Goal: Transaction & Acquisition: Purchase product/service

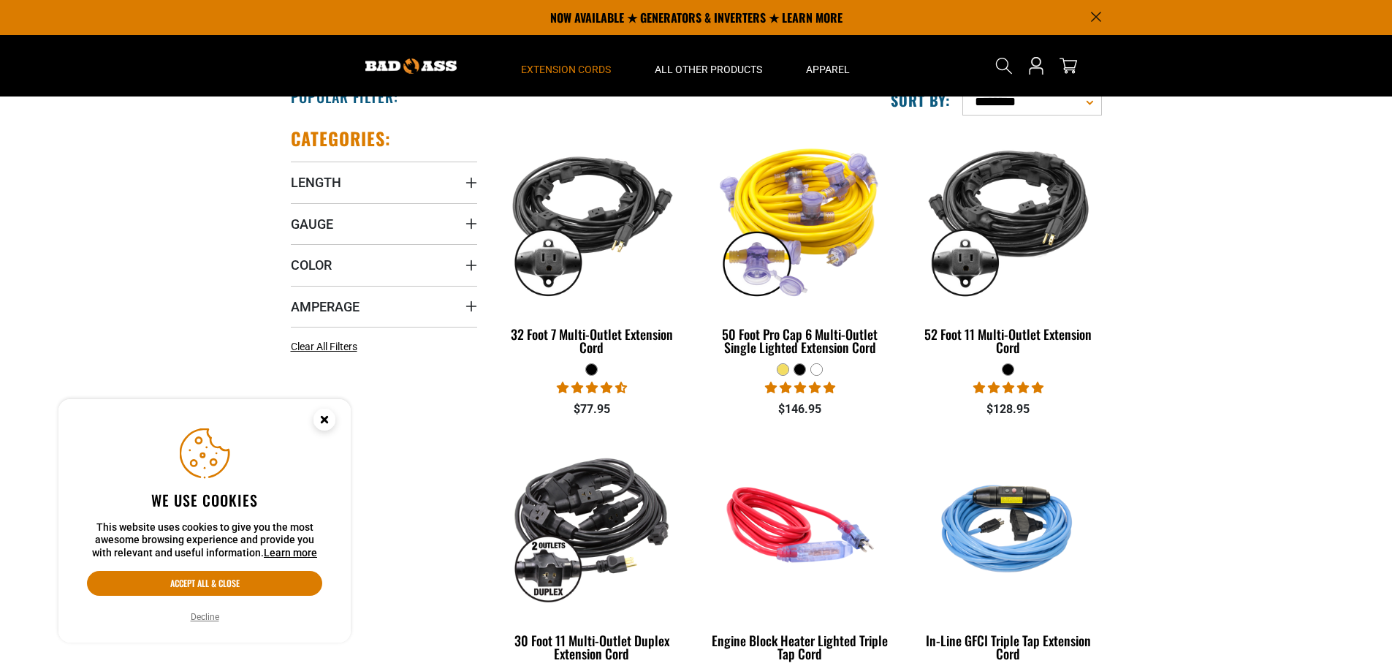
scroll to position [292, 0]
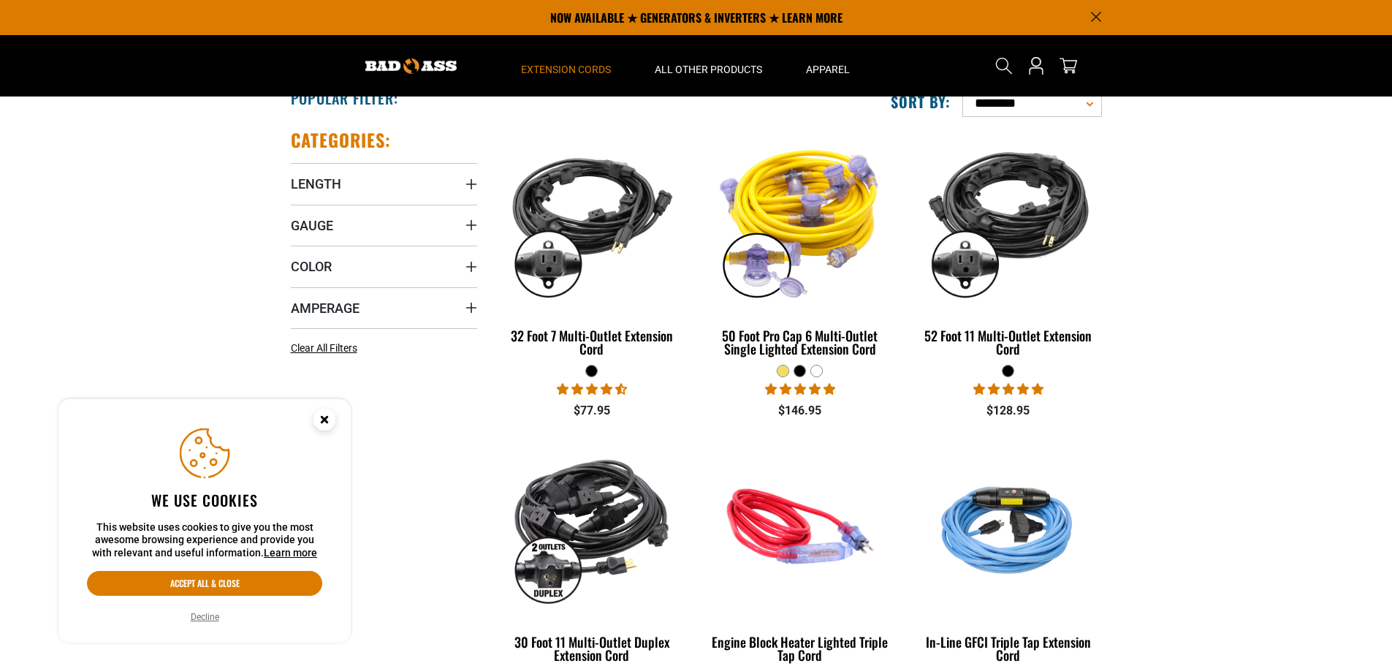
click at [468, 184] on icon "Length" at bounding box center [471, 184] width 10 height 10
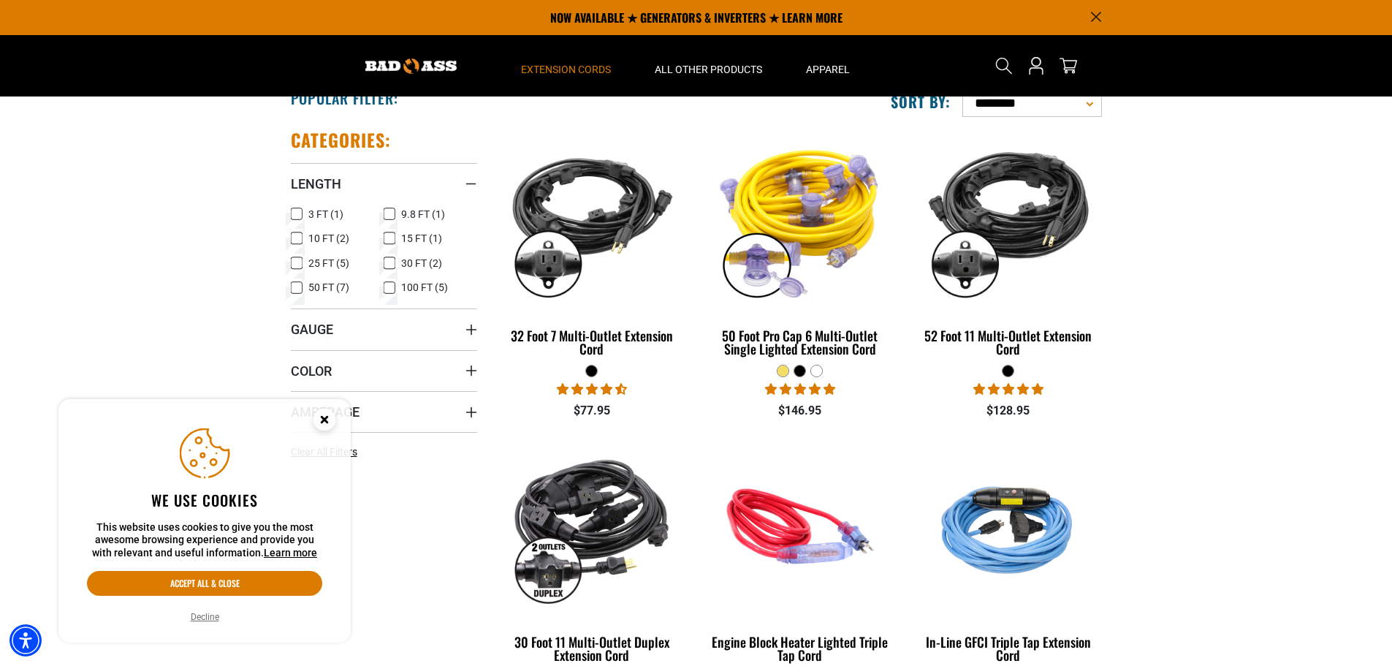
click at [392, 263] on icon at bounding box center [390, 263] width 12 height 19
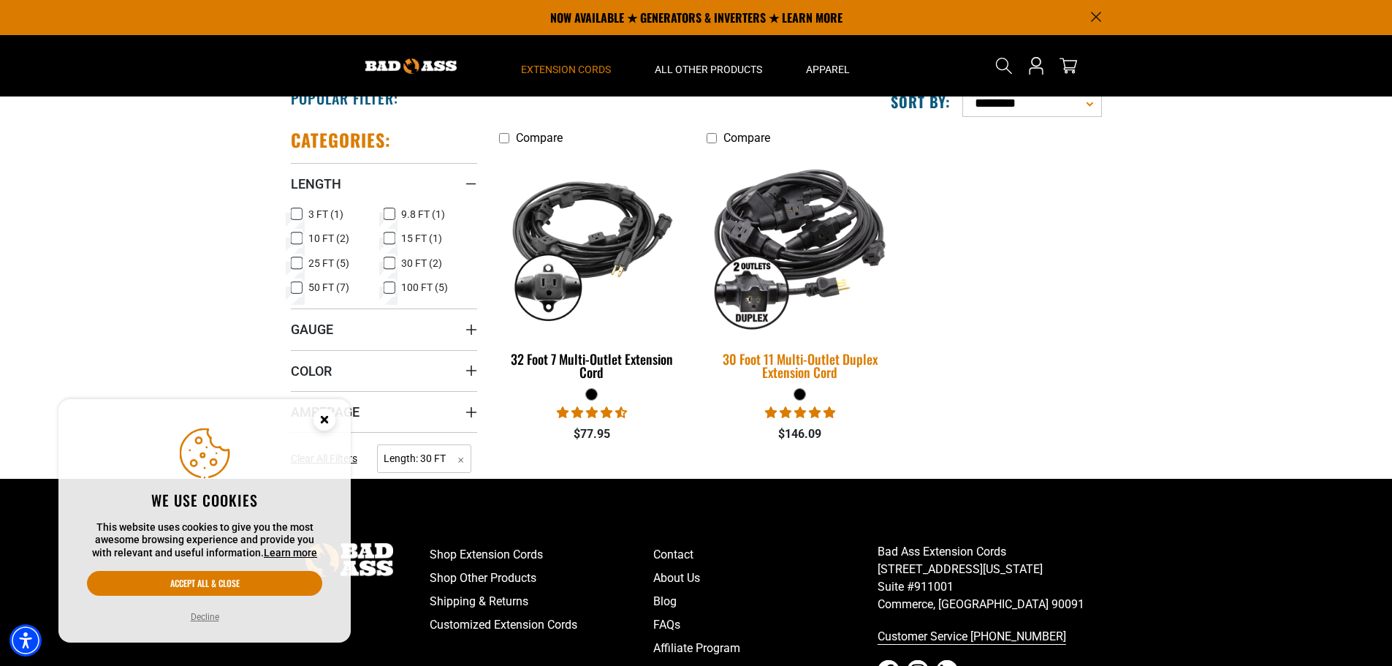
click at [778, 373] on div "30 Foot 11 Multi-Outlet Duplex Extension Cord" at bounding box center [800, 365] width 186 height 26
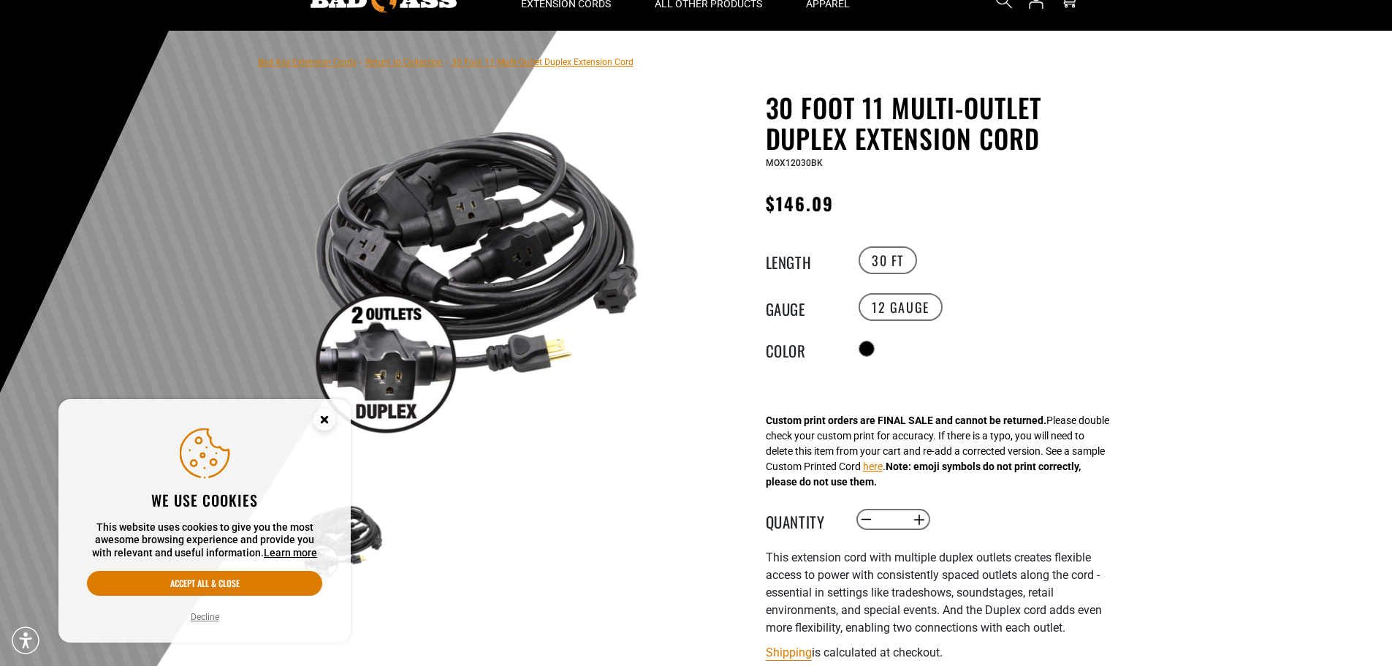
scroll to position [73, 0]
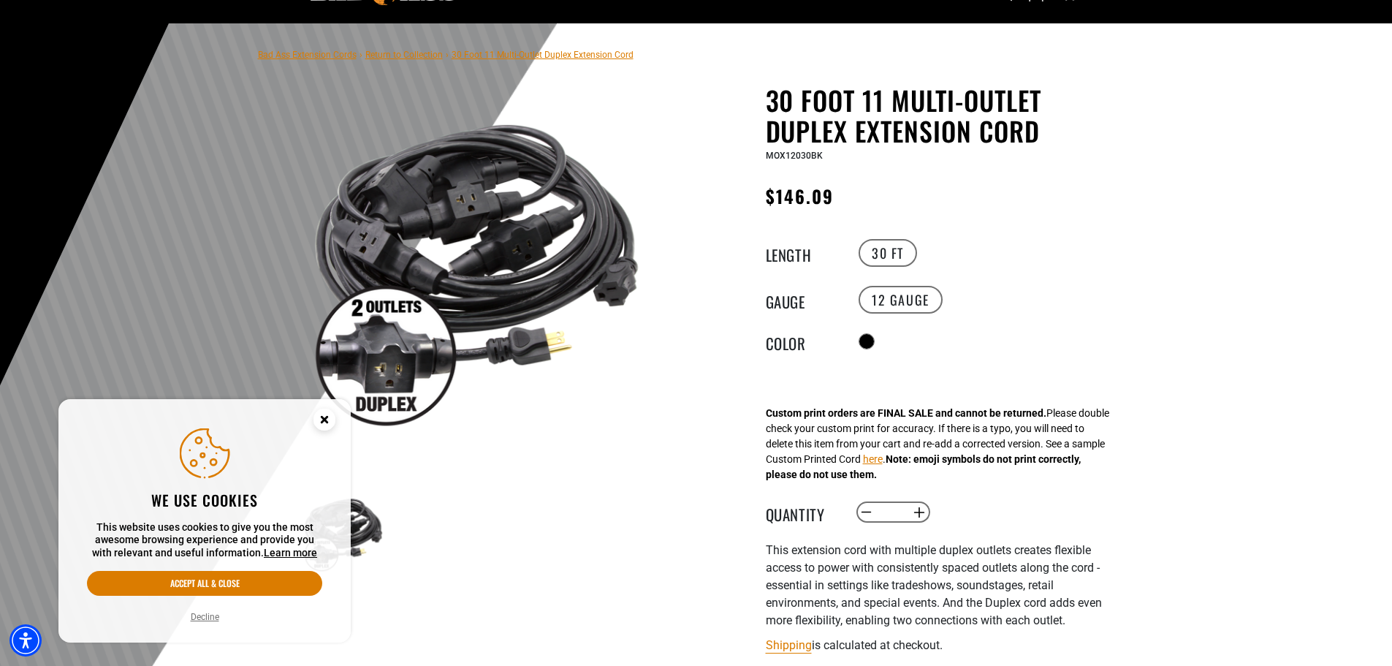
click at [919, 516] on button "Increase quantity for 30 Foot 11 Multi-Outlet Duplex Extension Cord" at bounding box center [919, 512] width 23 height 25
type input "*"
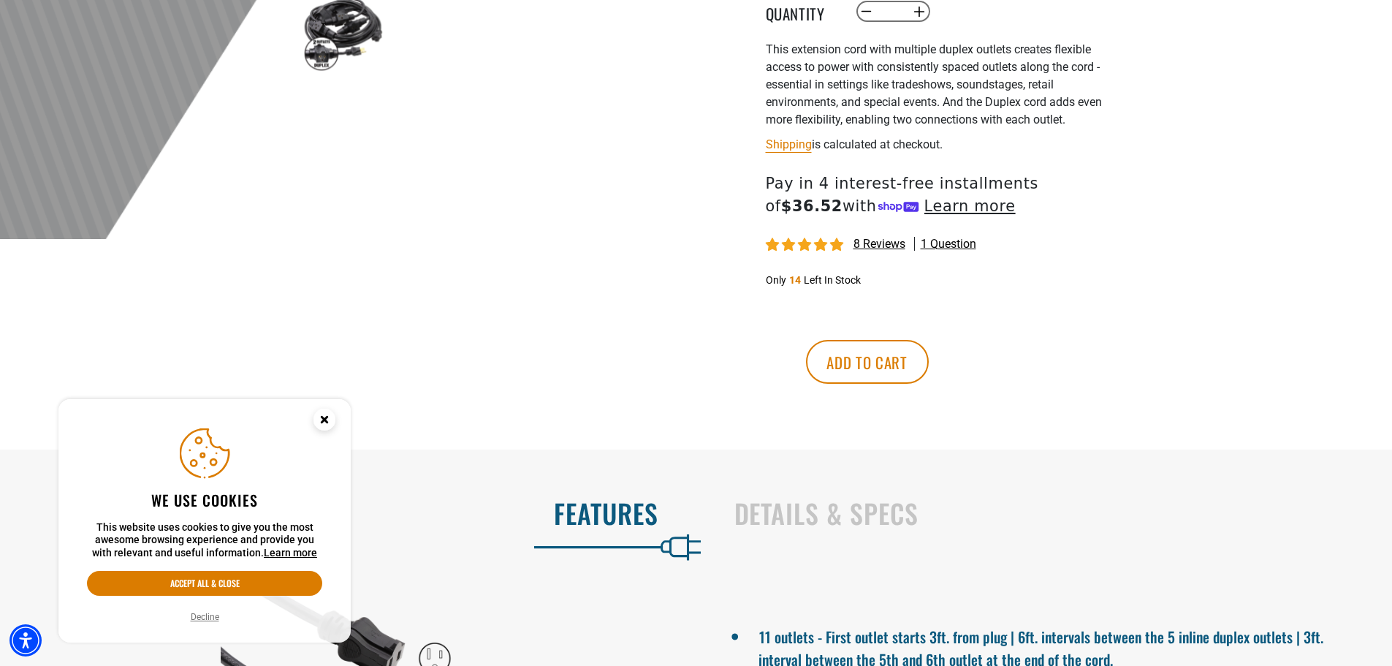
scroll to position [585, 0]
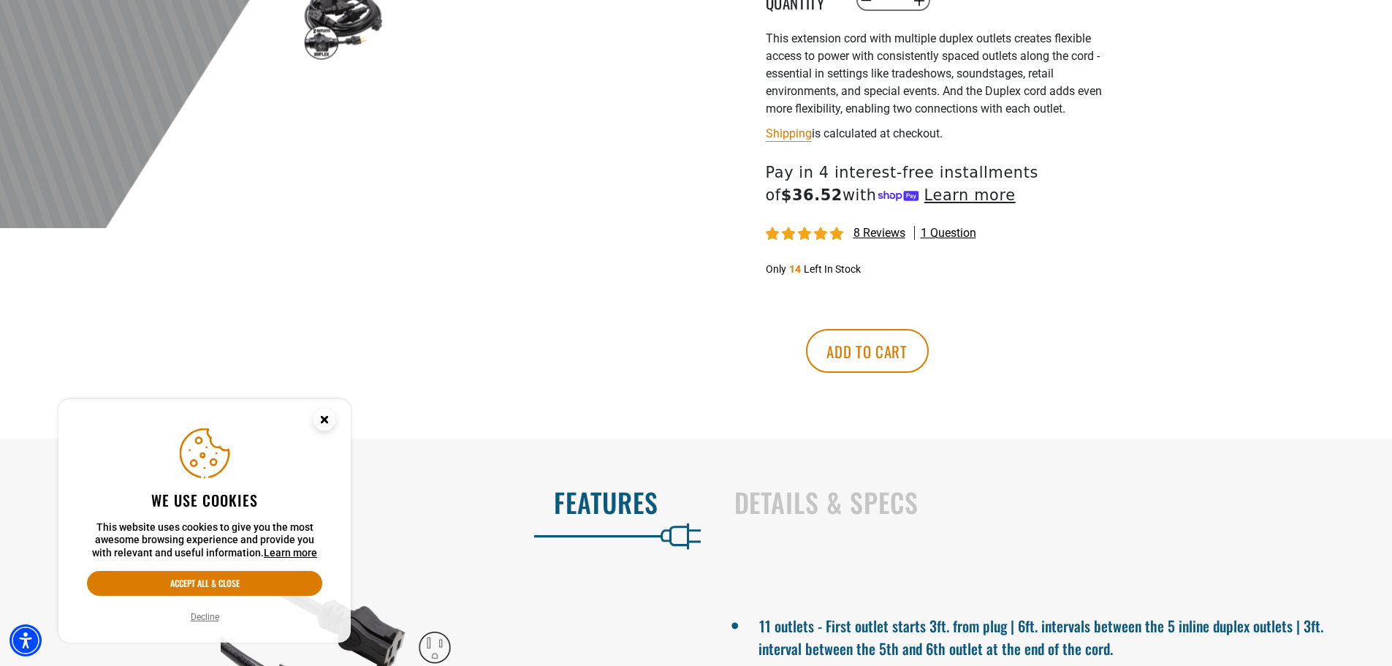
click at [929, 351] on button "Add to cart" at bounding box center [867, 351] width 123 height 44
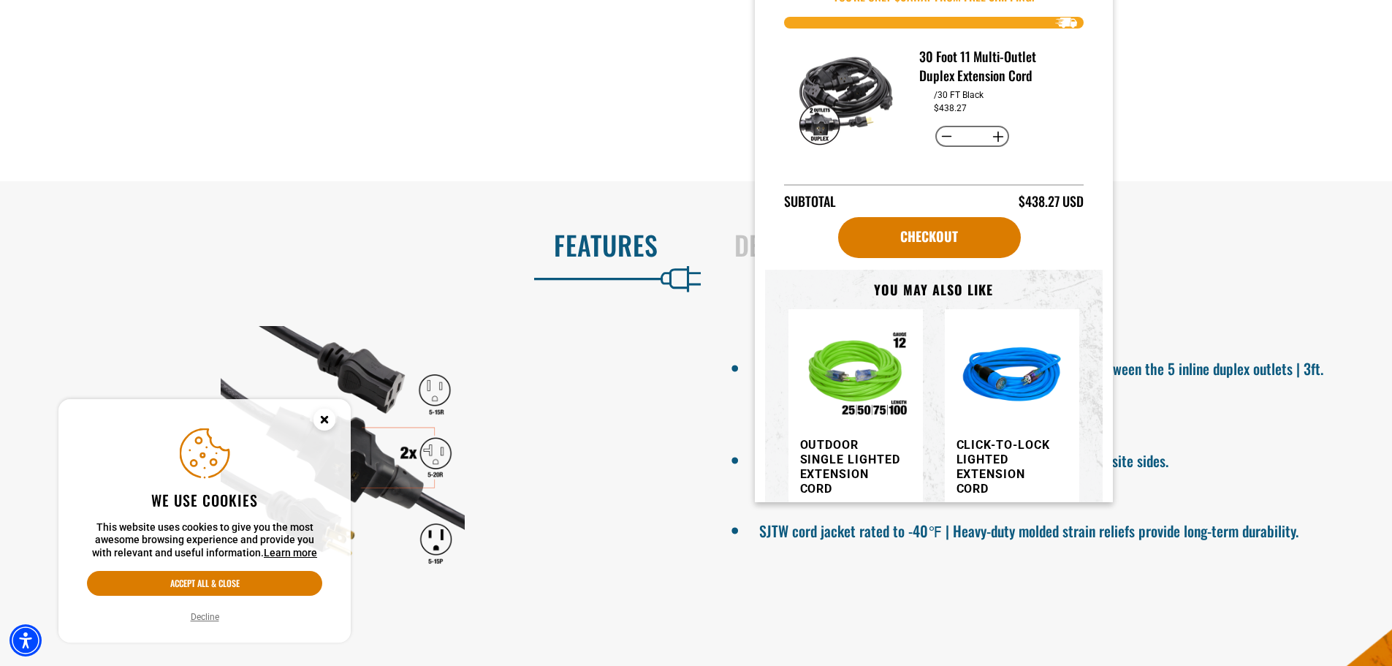
scroll to position [877, 0]
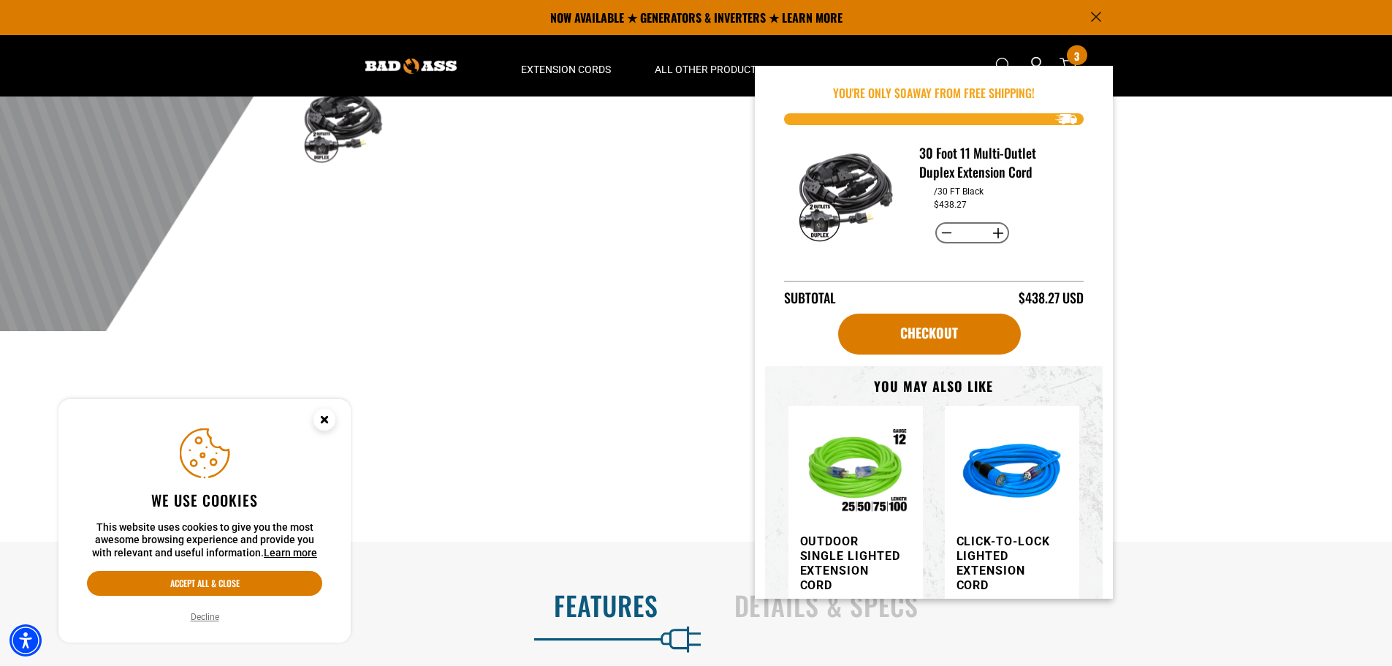
click at [1097, 19] on icon "Announcement" at bounding box center [1096, 17] width 10 height 10
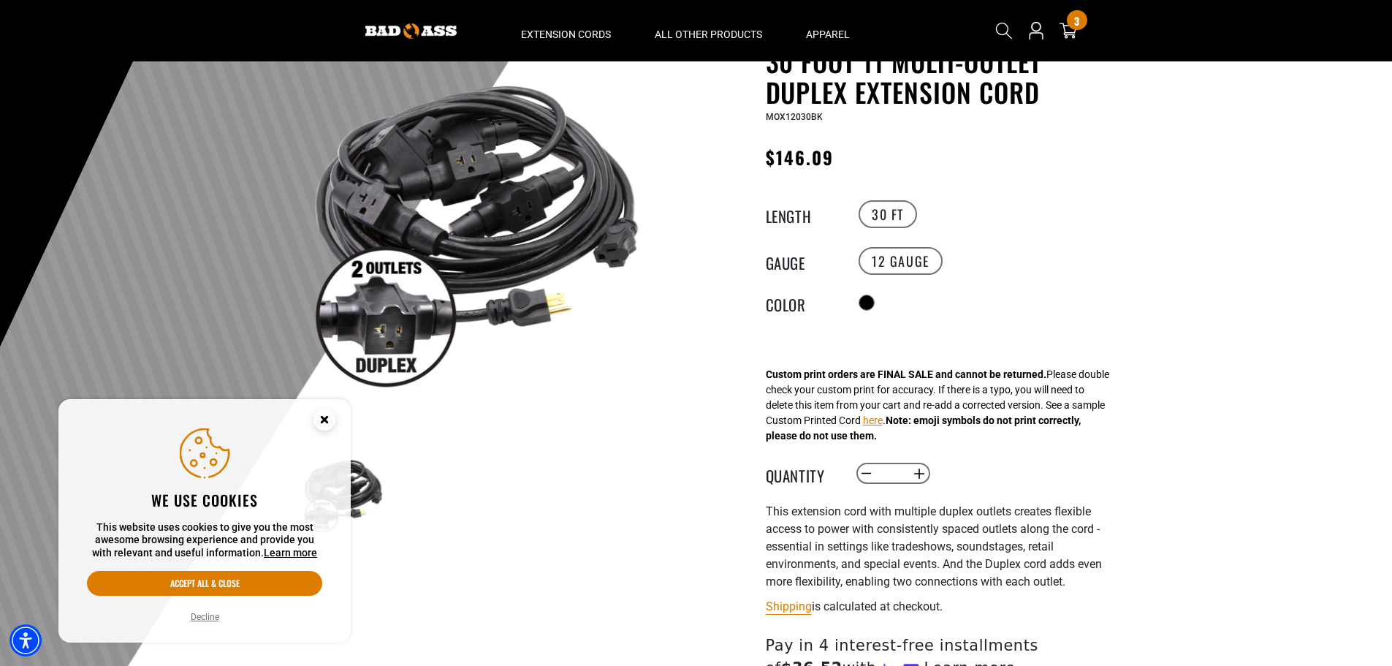
scroll to position [0, 0]
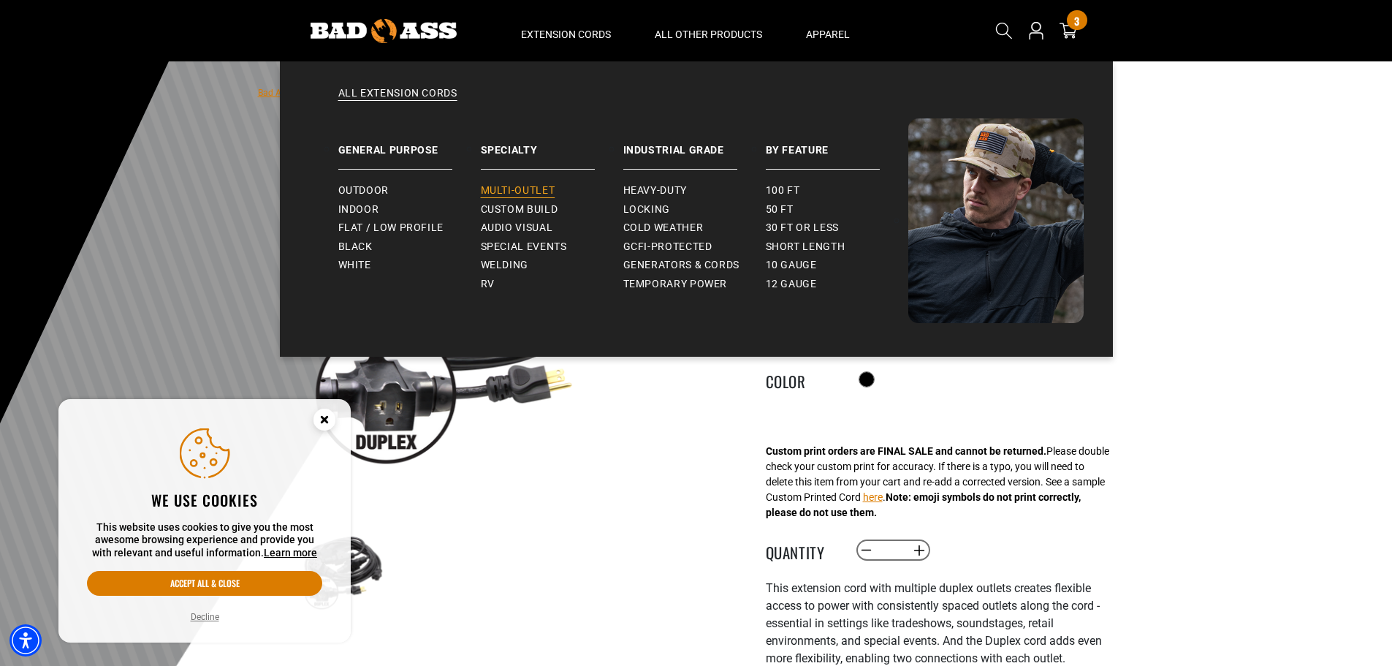
click at [536, 194] on span "Multi-Outlet" at bounding box center [518, 190] width 75 height 13
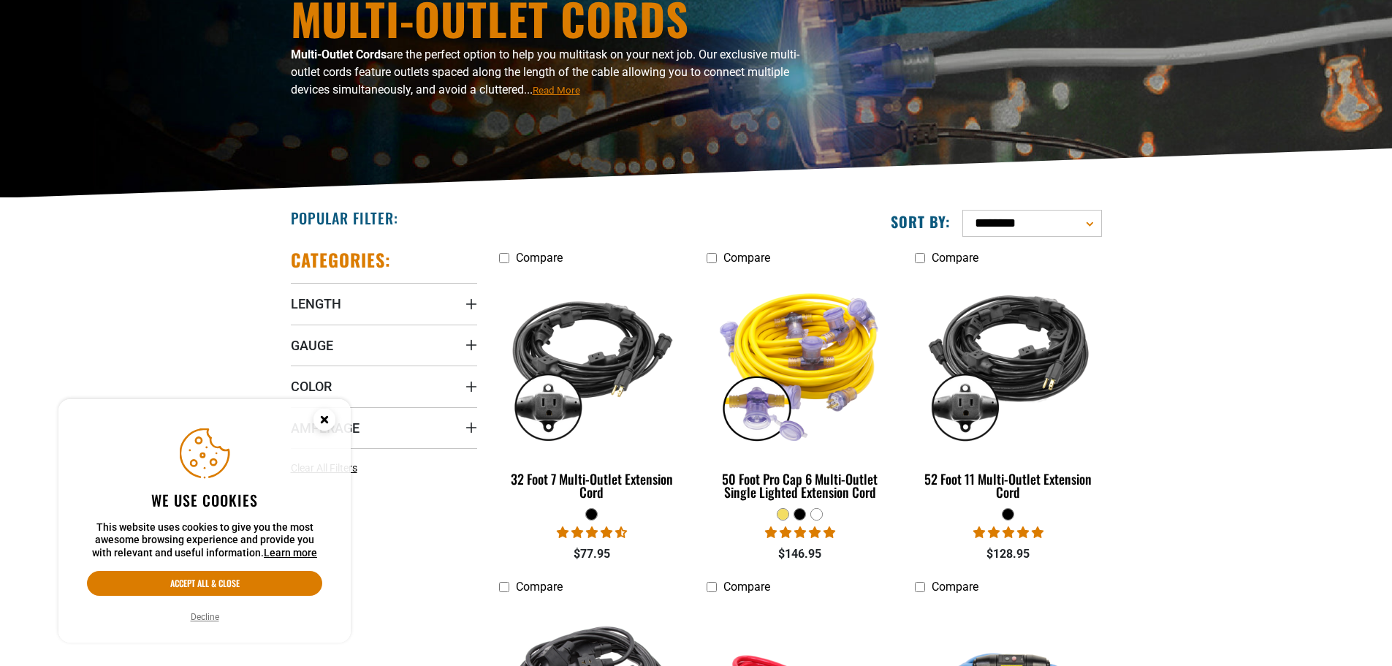
scroll to position [365, 0]
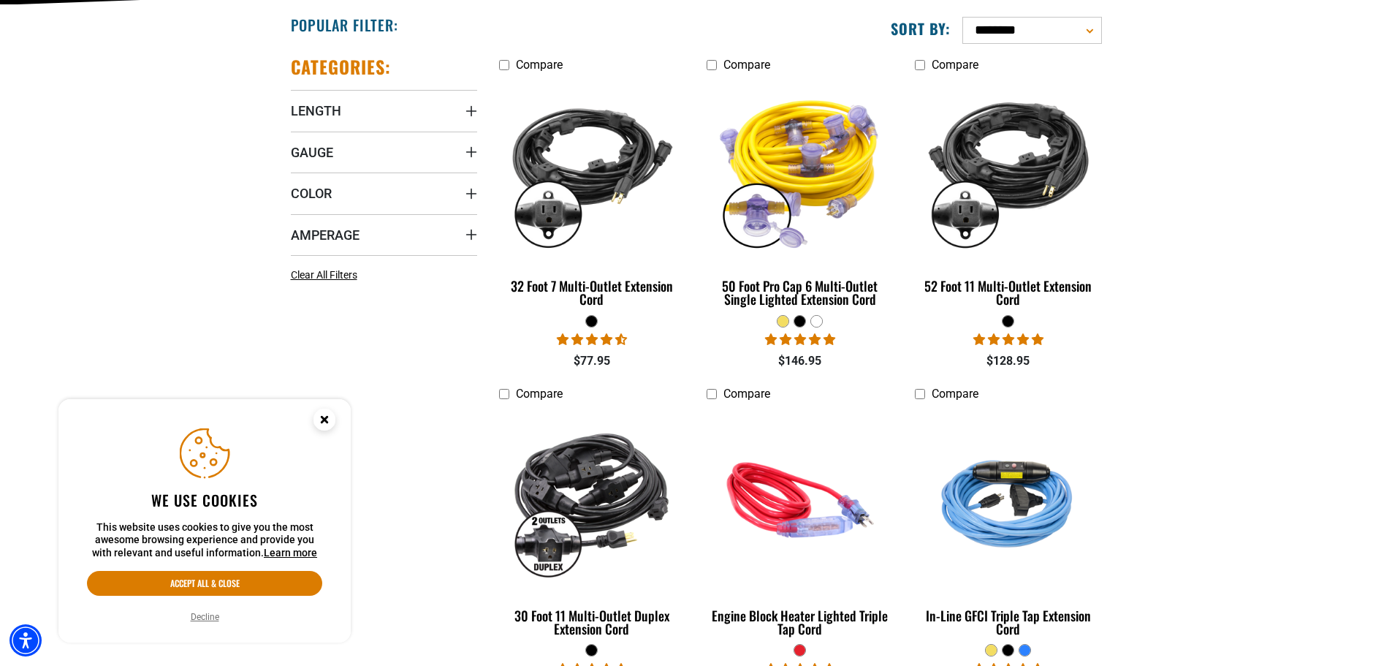
click at [471, 113] on icon "Length" at bounding box center [471, 111] width 10 height 10
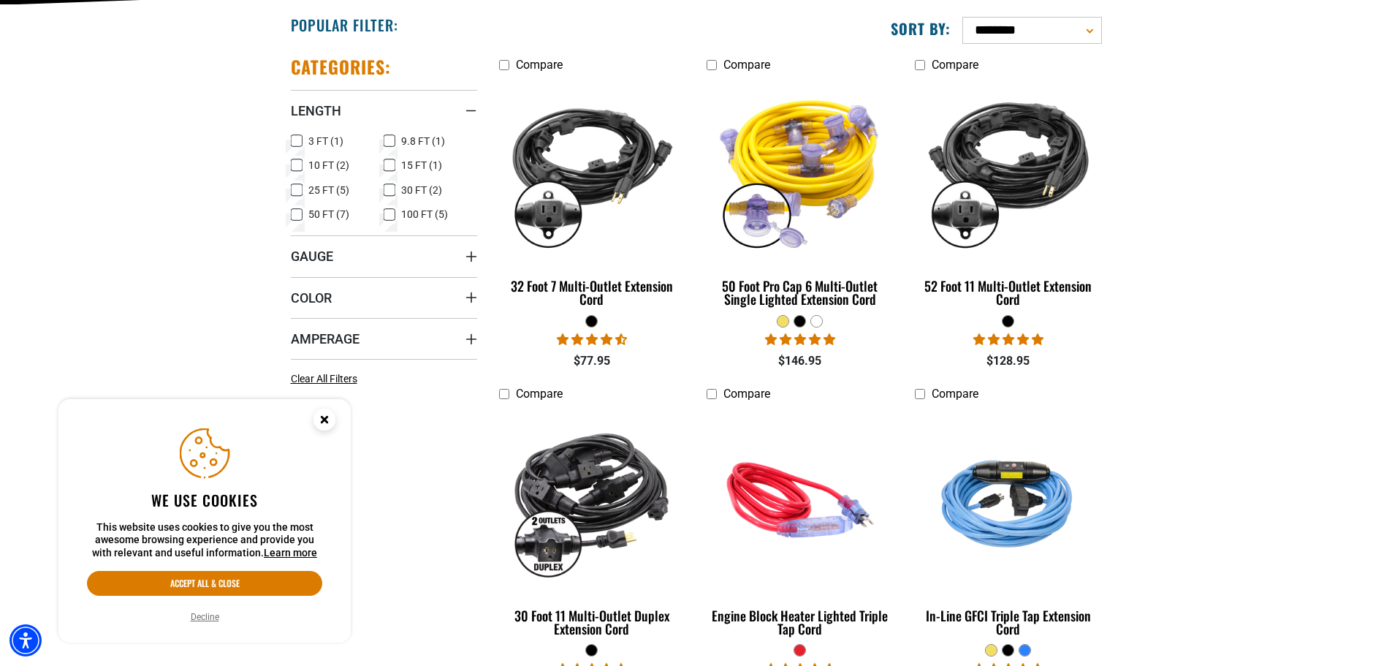
click at [298, 216] on icon at bounding box center [297, 214] width 12 height 19
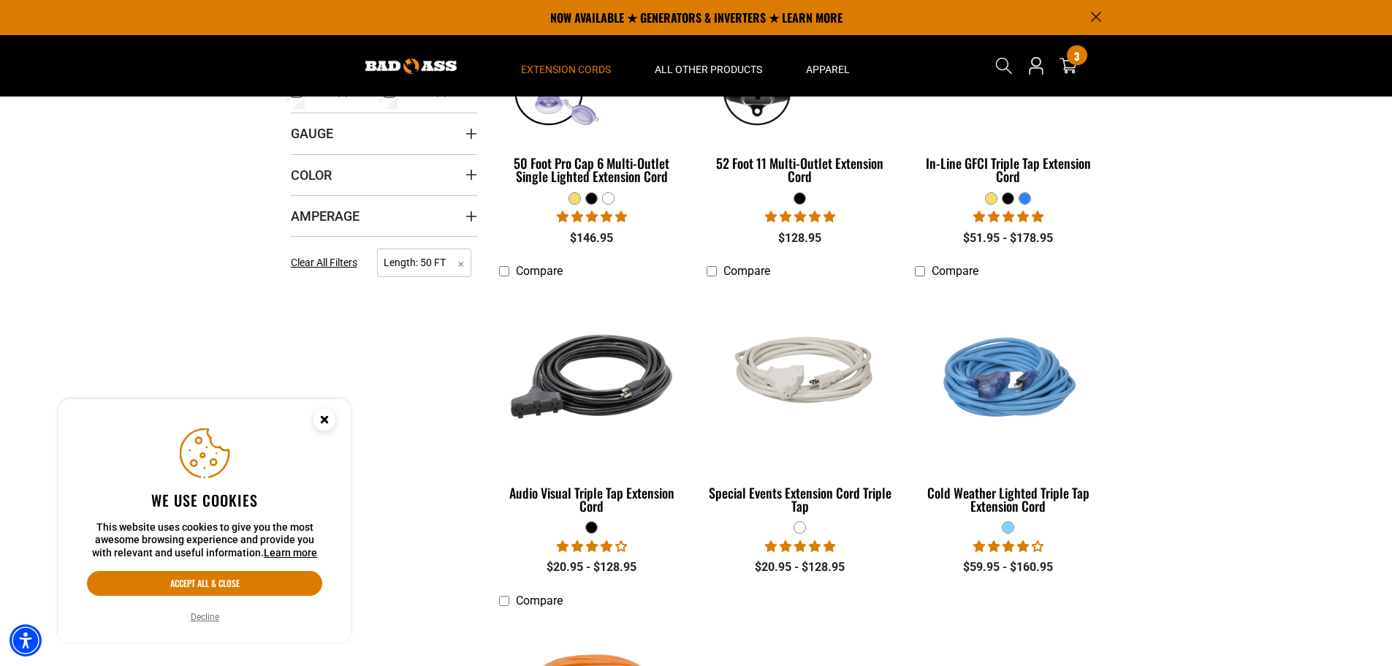
scroll to position [365, 0]
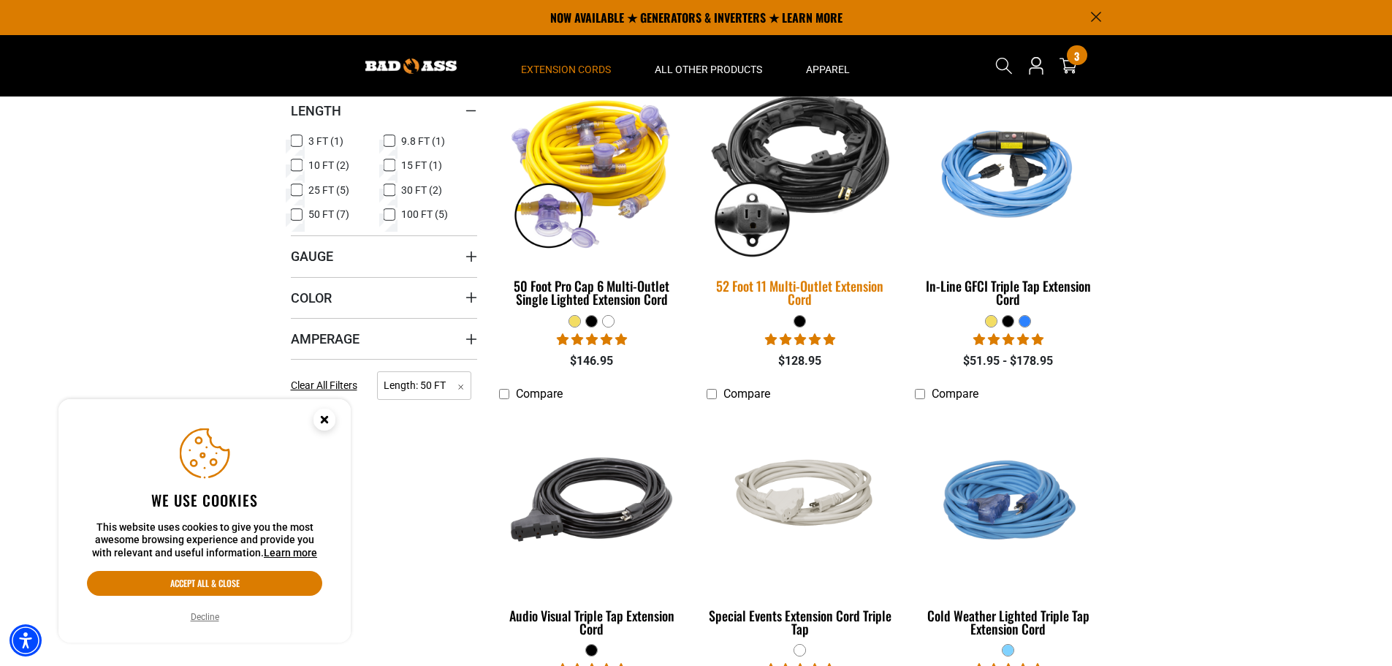
click at [808, 290] on div "52 Foot 11 Multi-Outlet Extension Cord" at bounding box center [800, 292] width 186 height 26
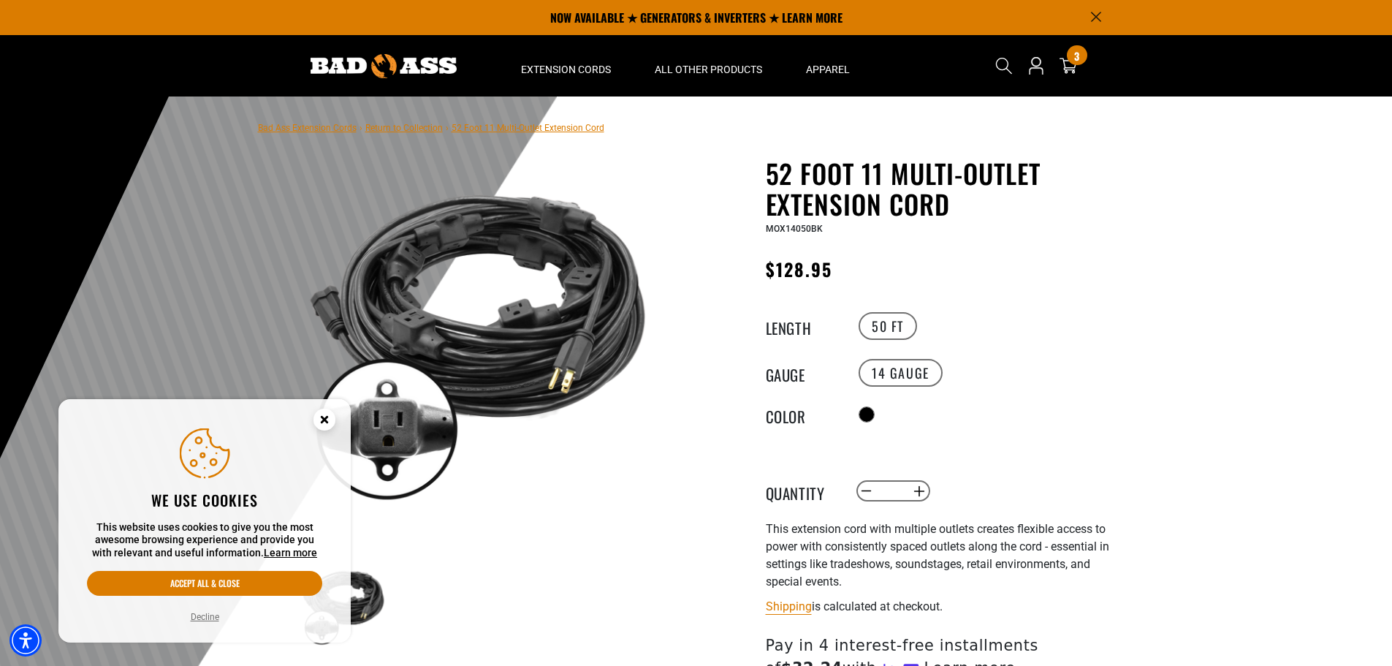
click at [921, 489] on button "Increase quantity for 52 Foot 11 Multi-Outlet Extension Cord" at bounding box center [919, 491] width 23 height 25
type input "*"
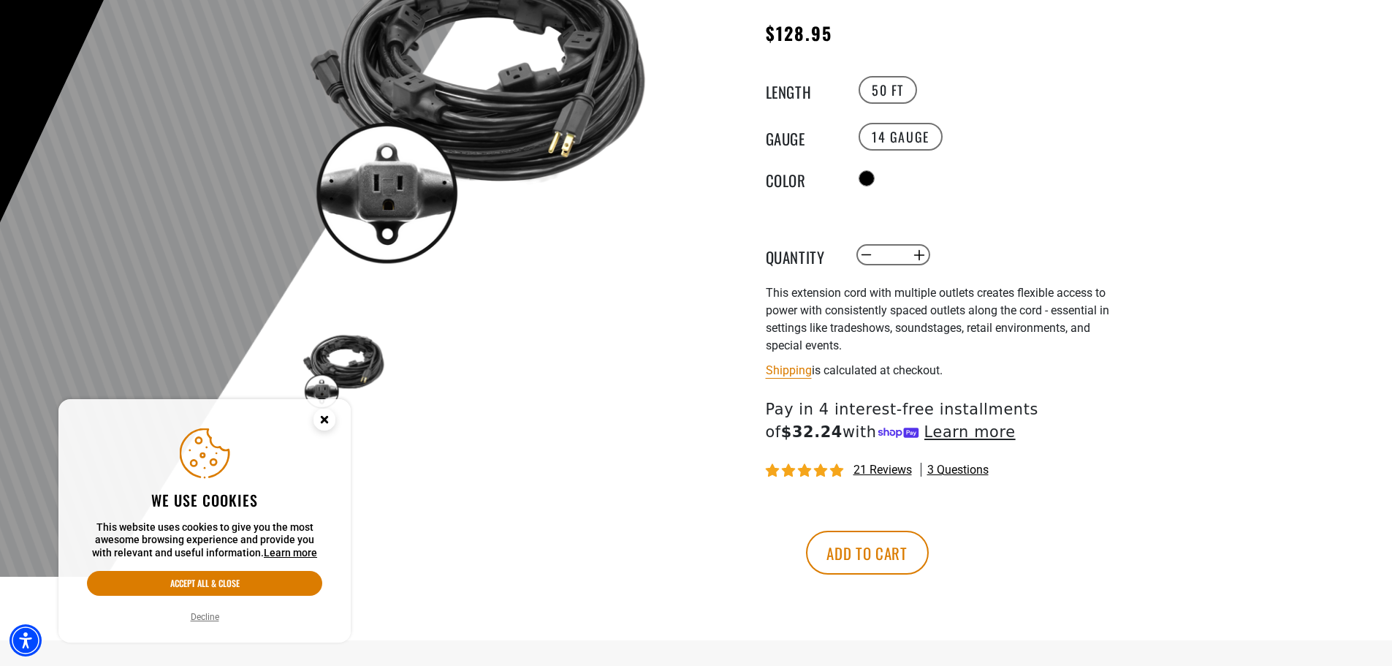
scroll to position [292, 0]
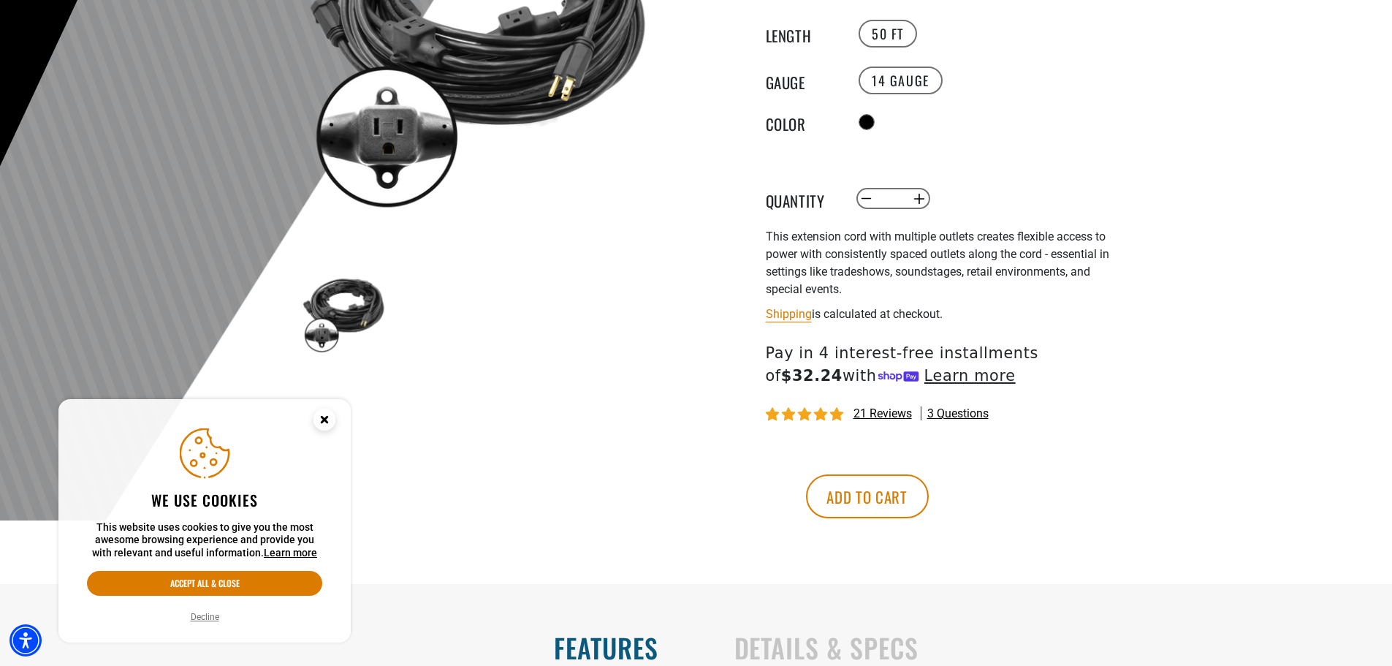
click at [929, 496] on button "Add to cart" at bounding box center [867, 496] width 123 height 44
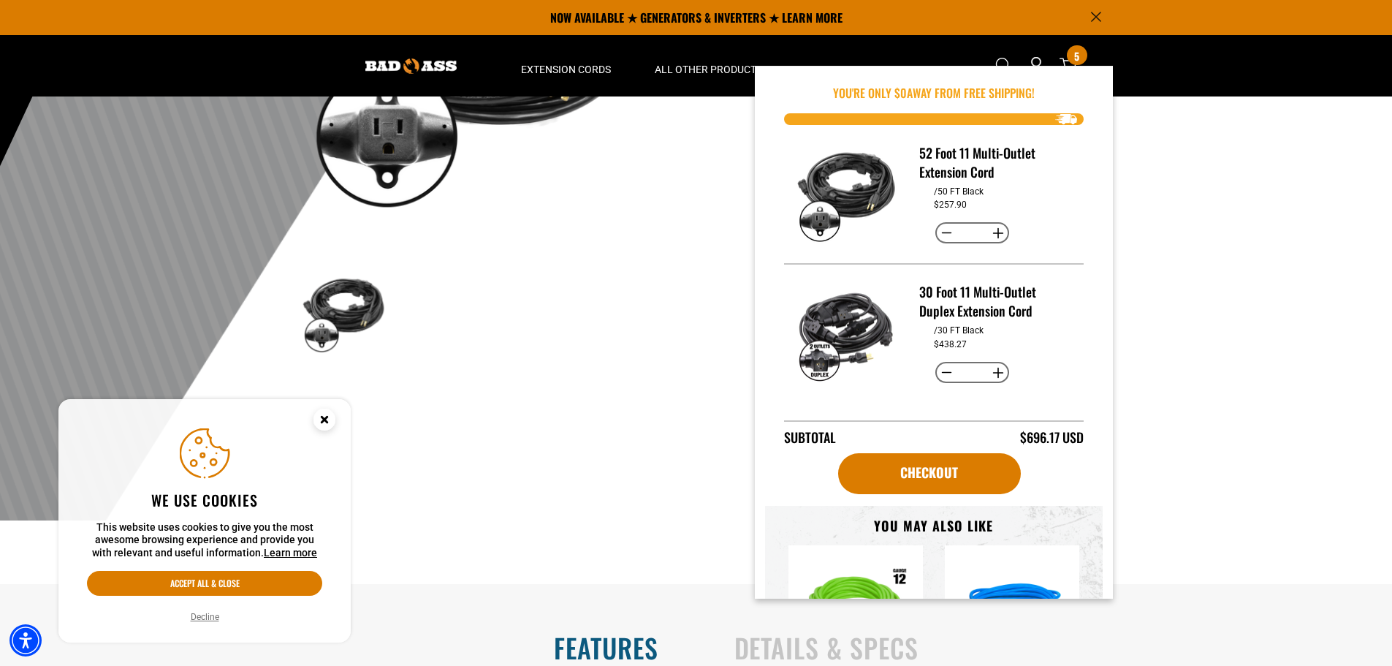
click at [1093, 18] on icon "Announcement" at bounding box center [1096, 17] width 10 height 10
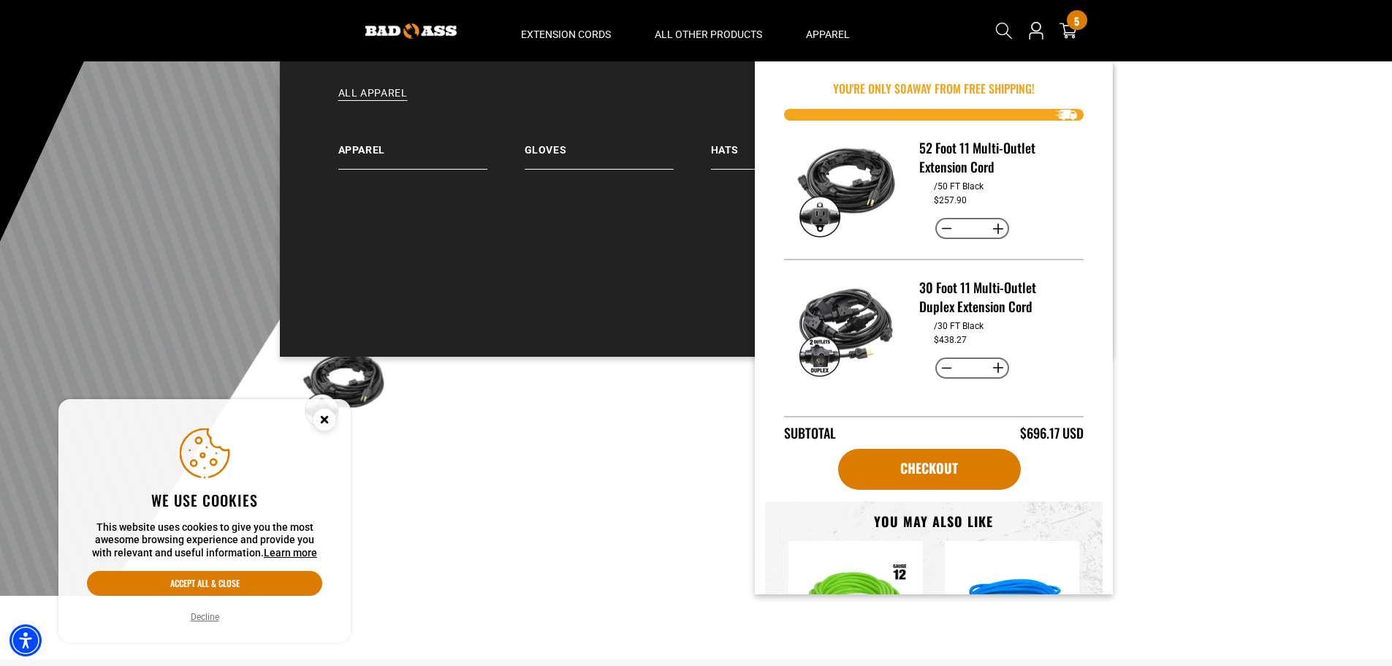
scroll to position [0, 0]
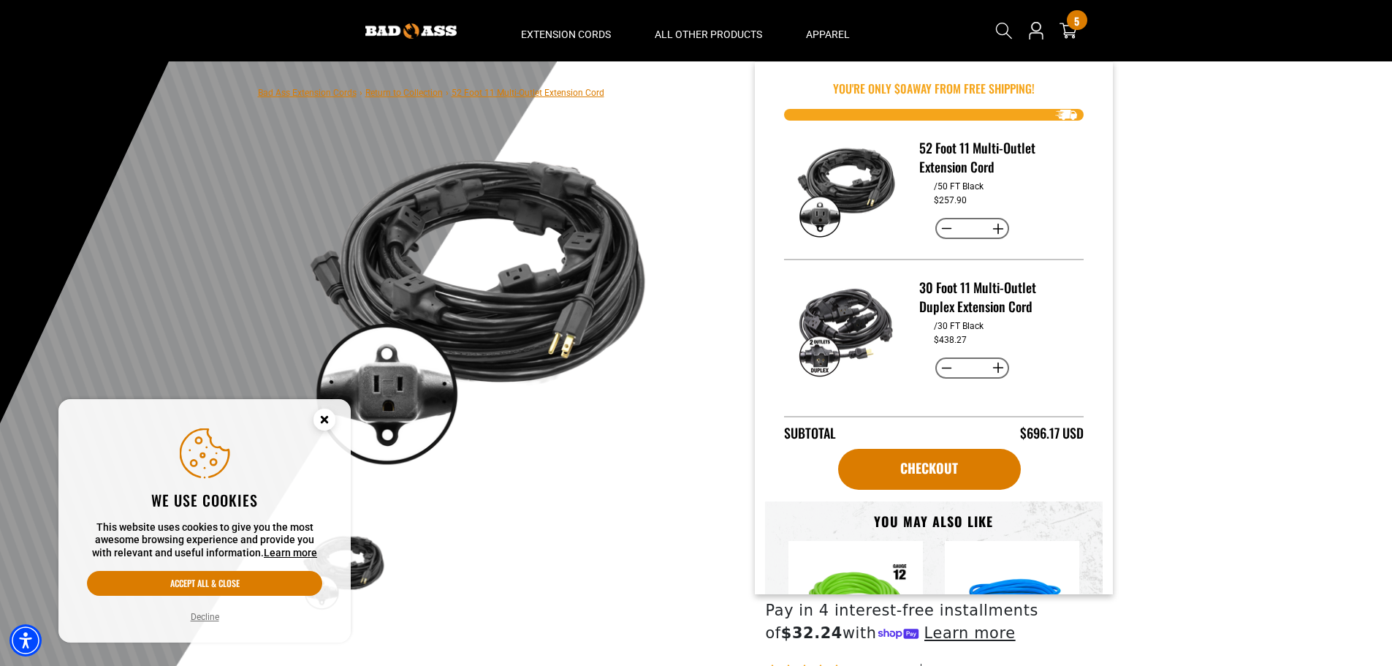
click at [1294, 243] on div at bounding box center [696, 419] width 1392 height 716
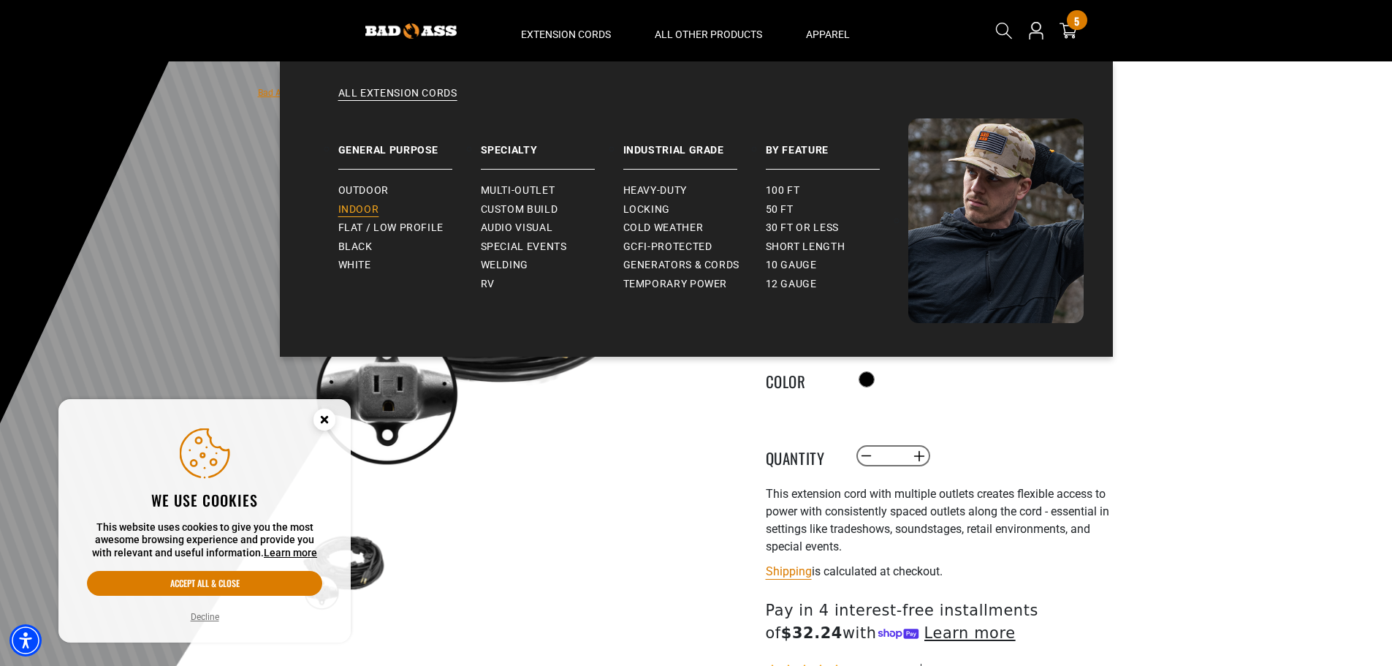
click at [341, 207] on span "Indoor" at bounding box center [358, 209] width 41 height 13
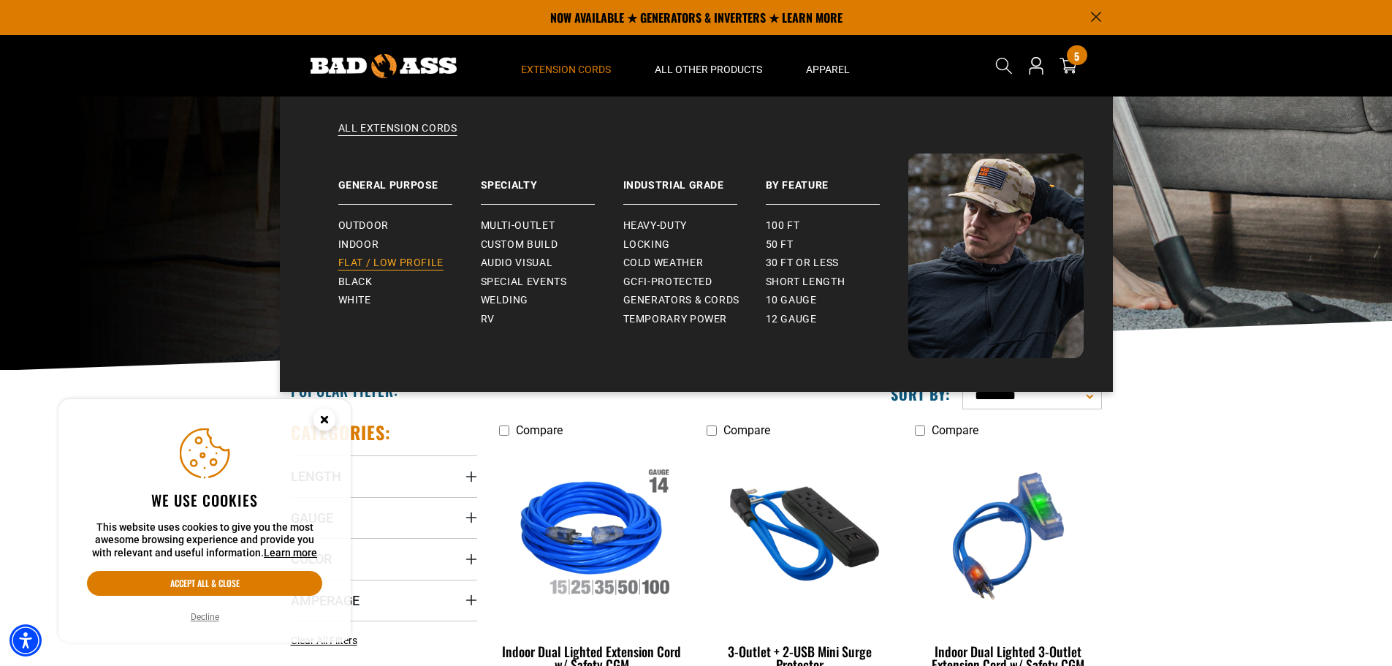
click at [371, 257] on span "Flat / Low Profile" at bounding box center [391, 263] width 106 height 13
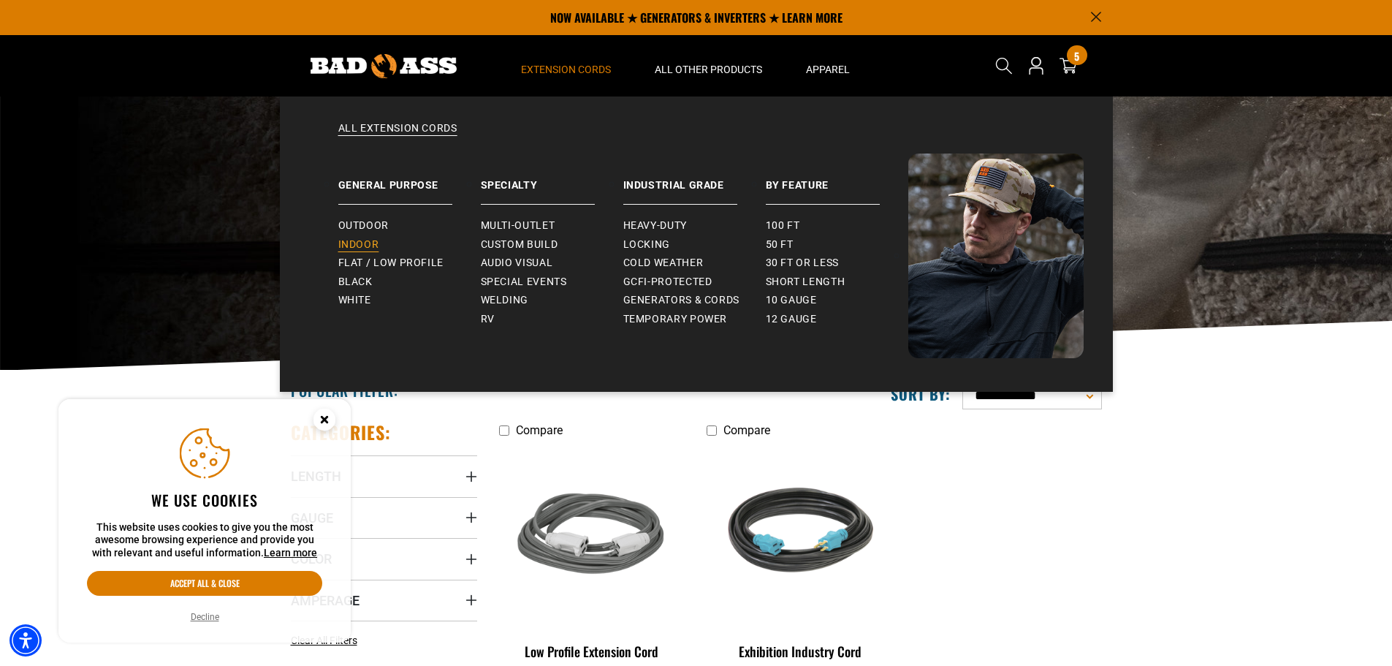
click at [364, 243] on span "Indoor" at bounding box center [358, 244] width 41 height 13
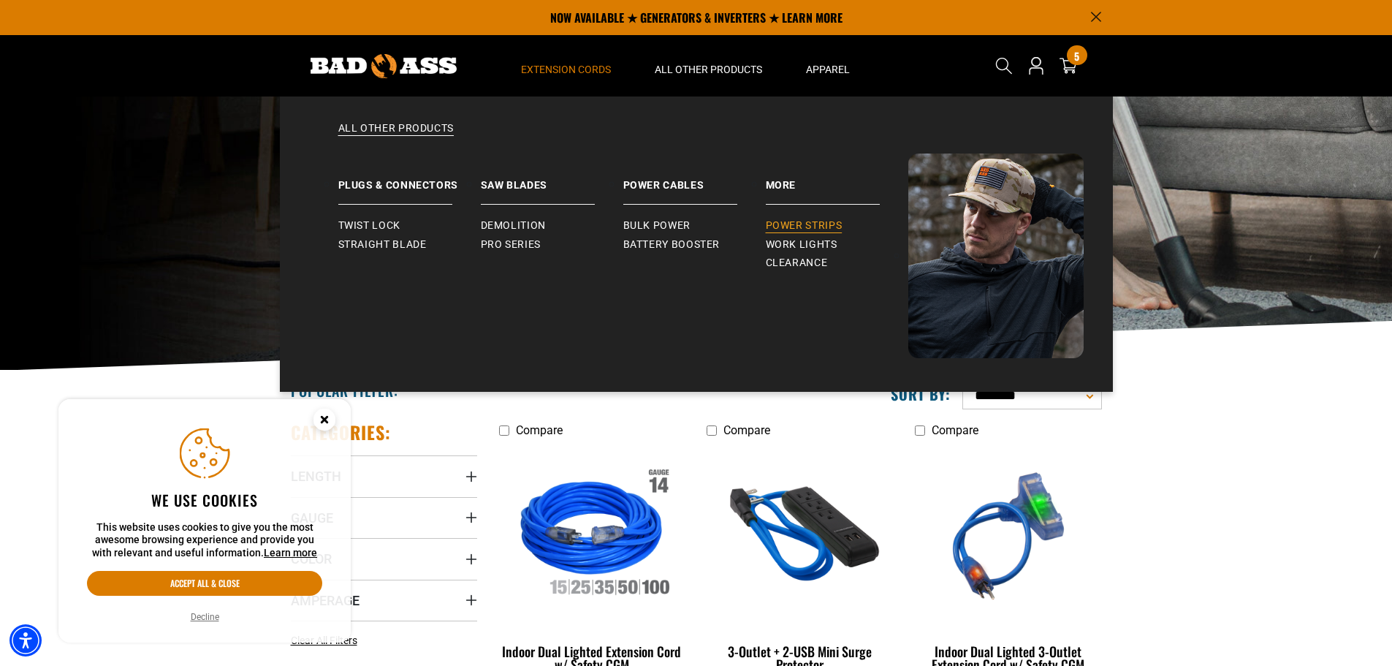
click at [805, 219] on span "Power Strips" at bounding box center [804, 225] width 77 height 13
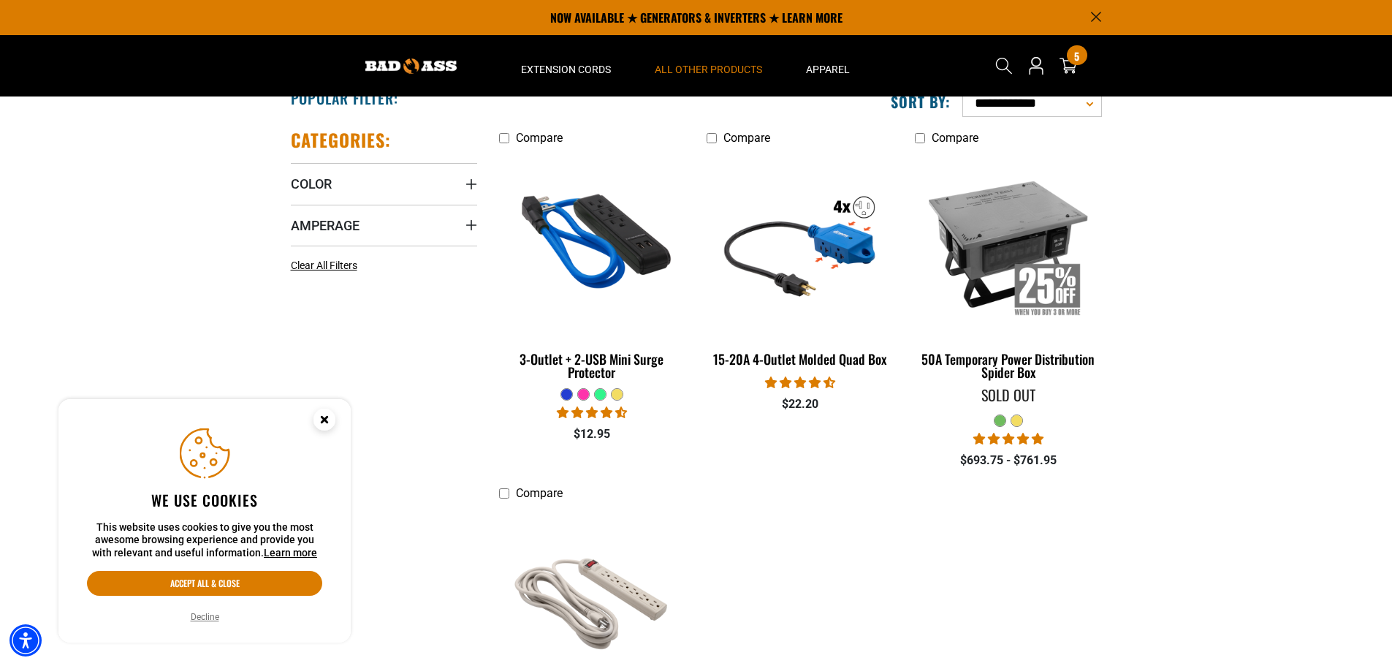
scroll to position [219, 0]
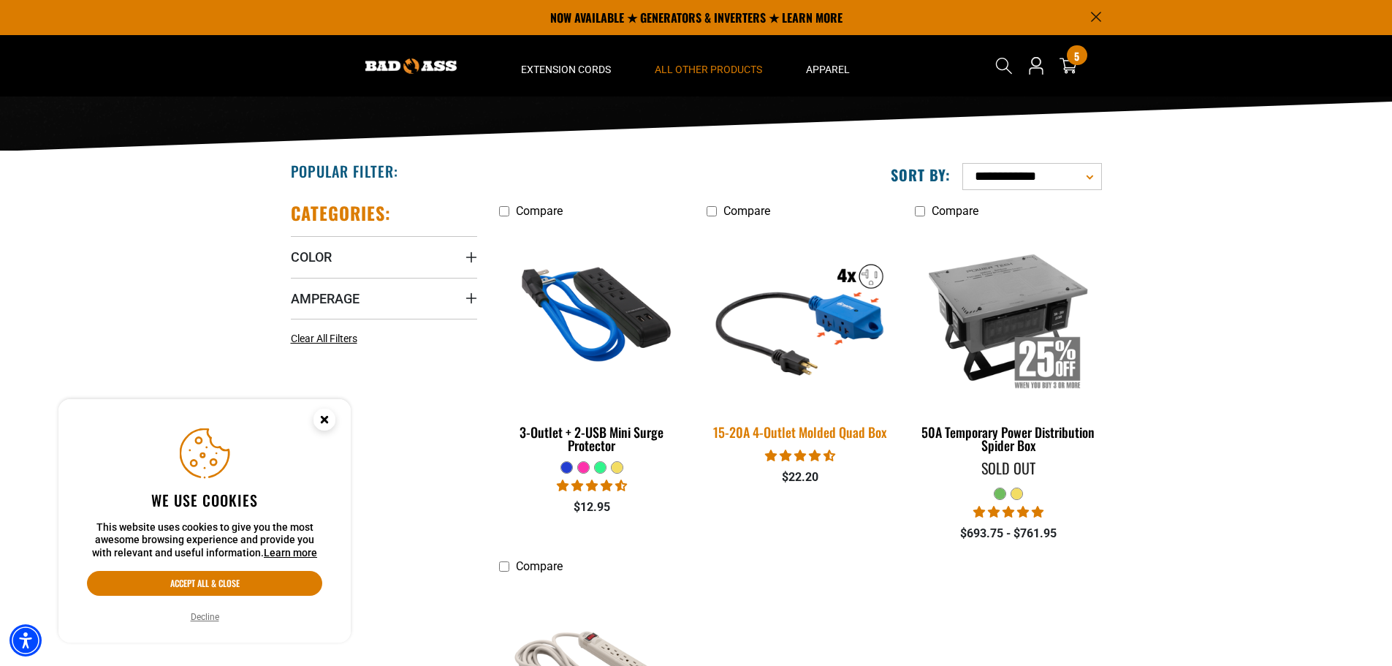
click at [857, 319] on img at bounding box center [800, 316] width 205 height 187
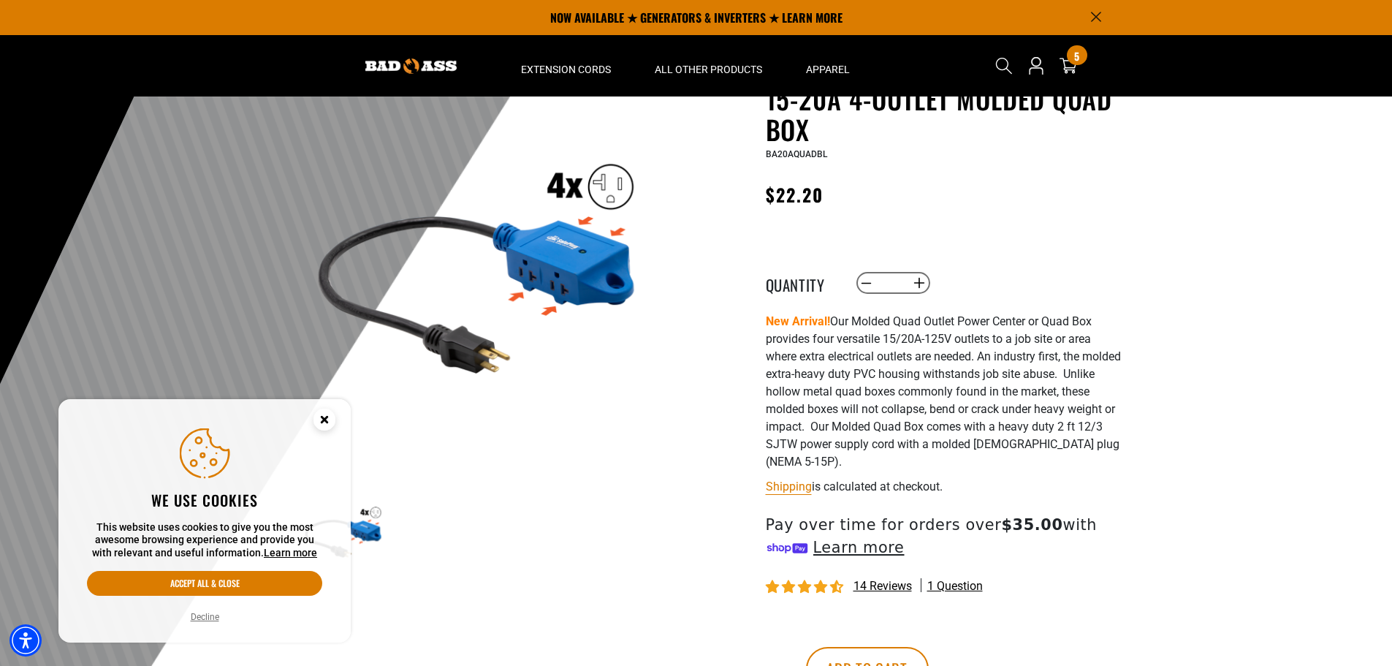
scroll to position [73, 0]
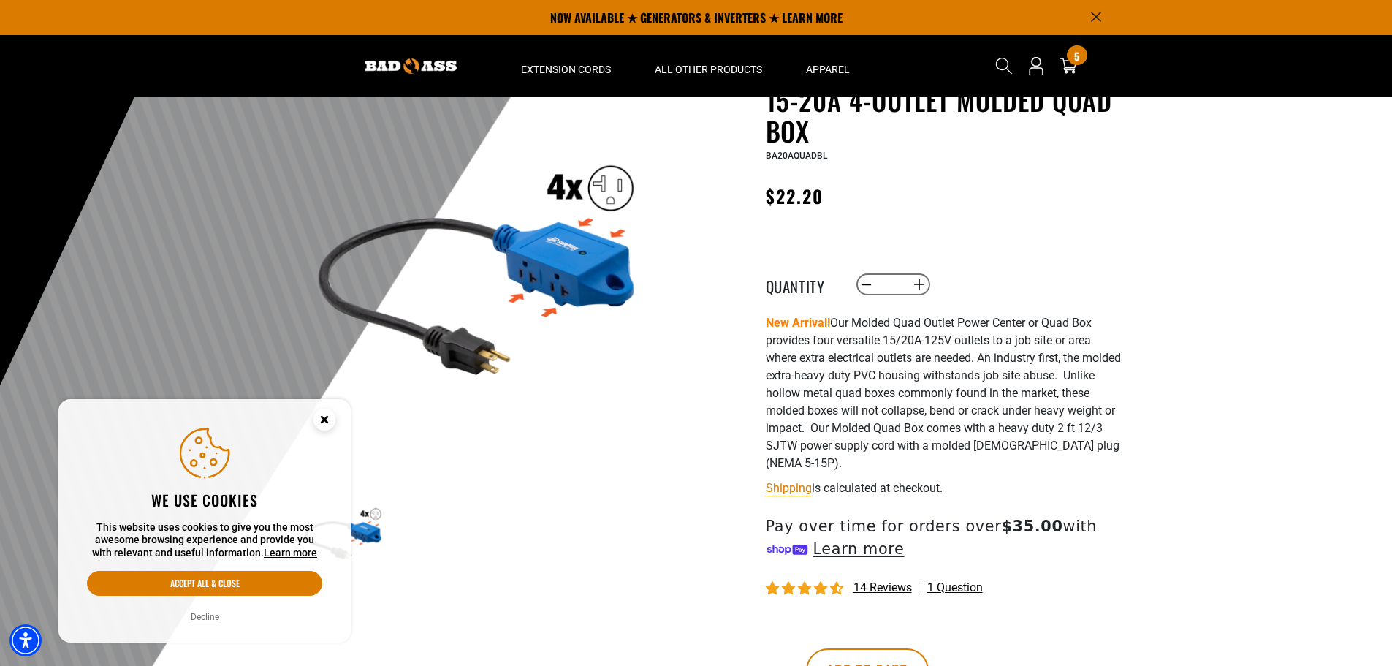
click at [321, 423] on circle "Close this option" at bounding box center [325, 420] width 22 height 22
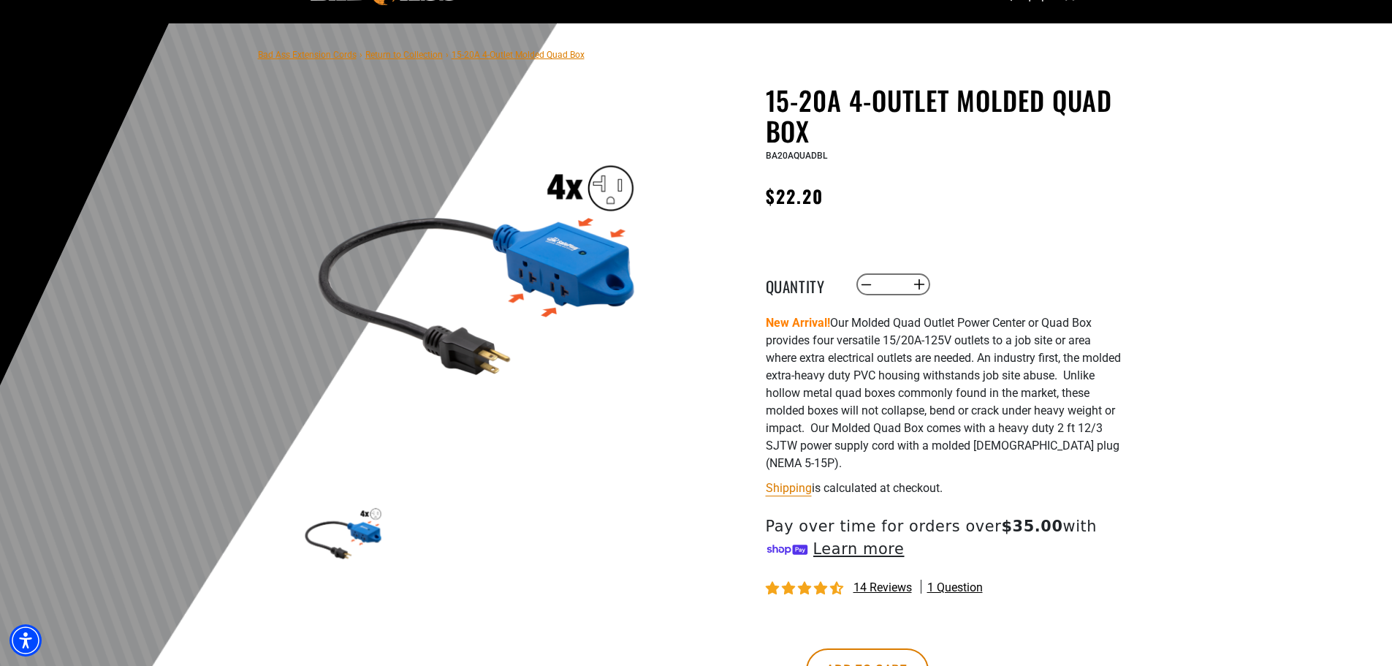
click at [919, 287] on button "Increase quantity for 15-20A 4-Outlet Molded Quad Box" at bounding box center [919, 284] width 23 height 25
type input "*"
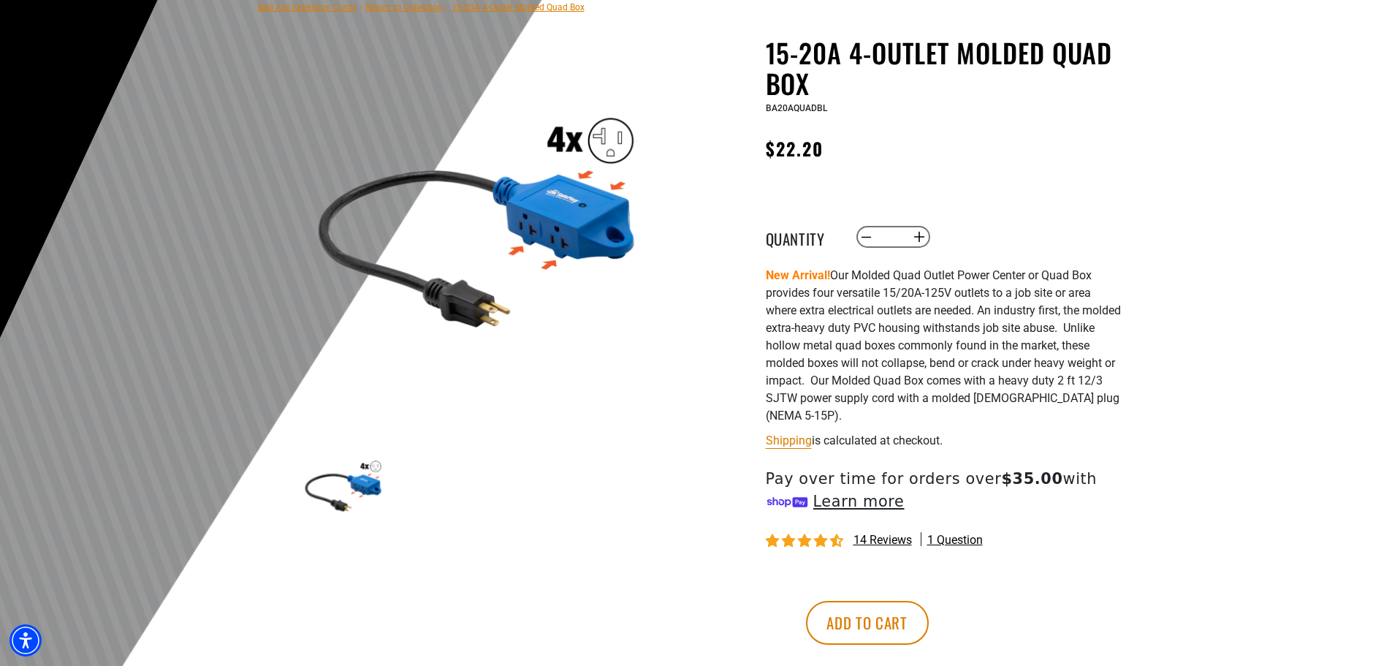
scroll to position [146, 0]
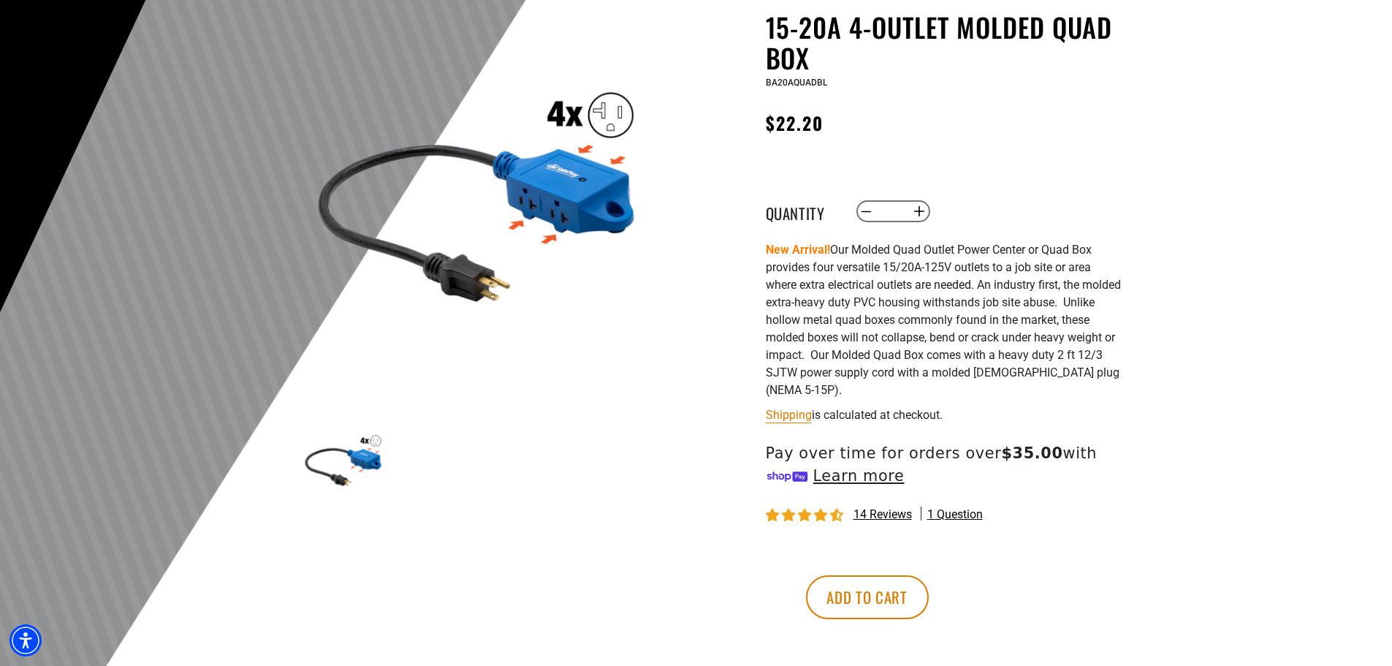
click at [929, 602] on button "Add to cart" at bounding box center [867, 597] width 123 height 44
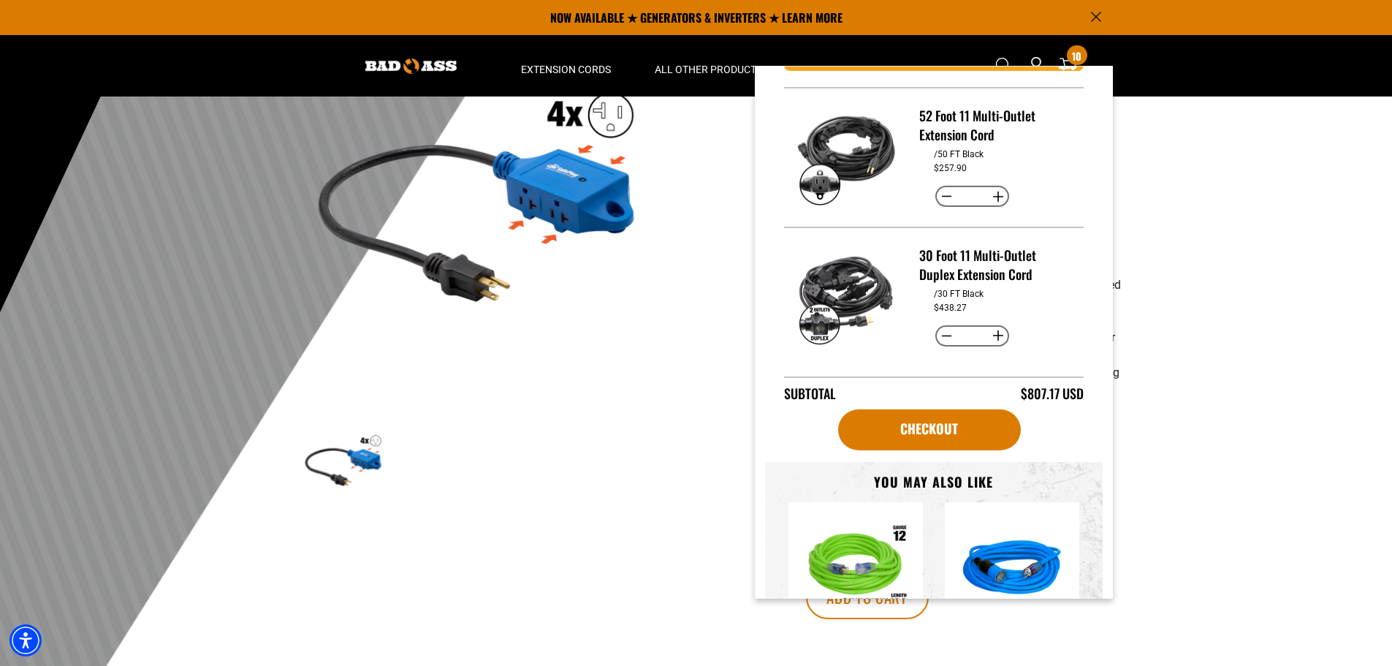
scroll to position [0, 0]
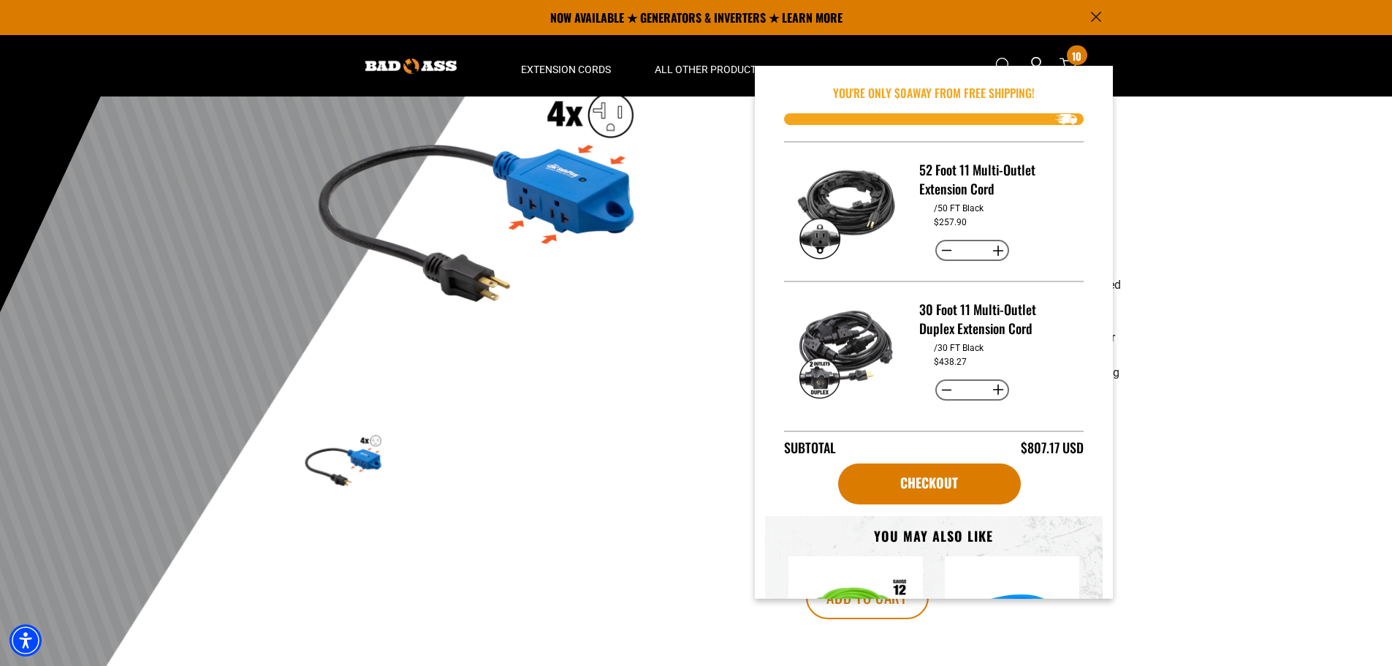
click at [621, 310] on img at bounding box center [477, 191] width 352 height 352
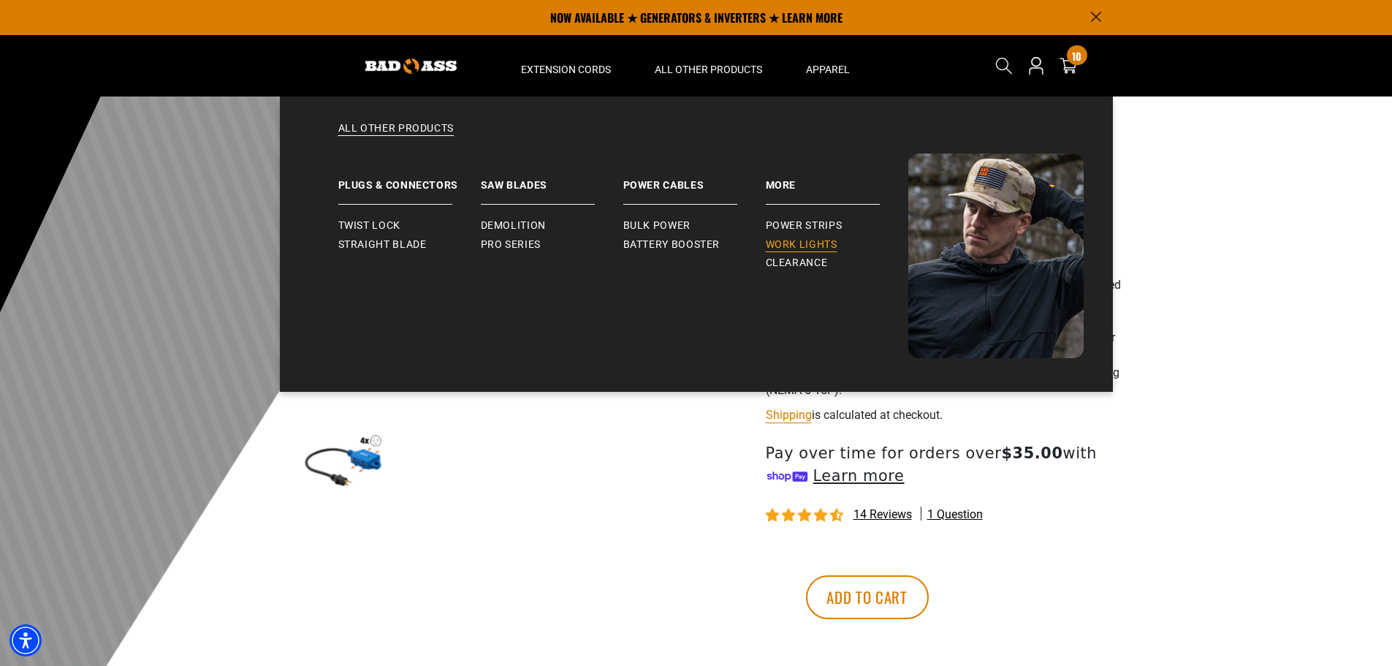
click at [810, 247] on span "Work Lights" at bounding box center [802, 244] width 72 height 13
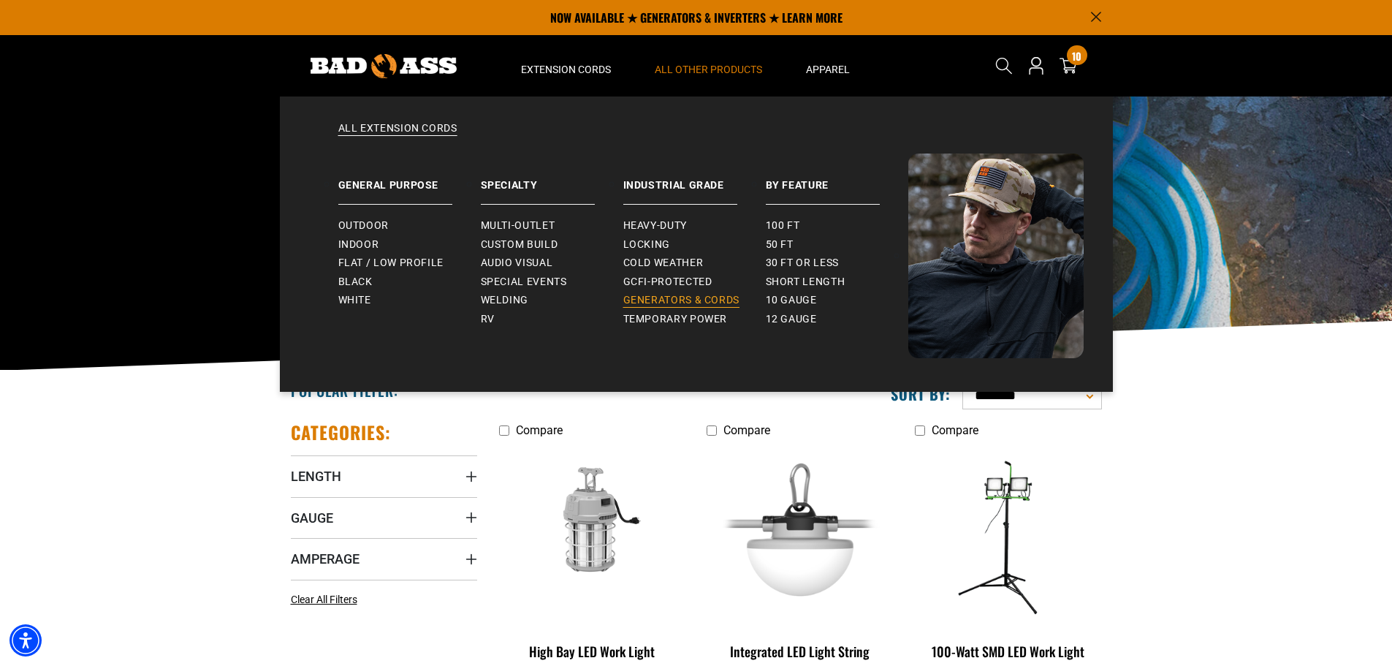
click at [677, 292] on link "Generators & Cords" at bounding box center [694, 300] width 143 height 19
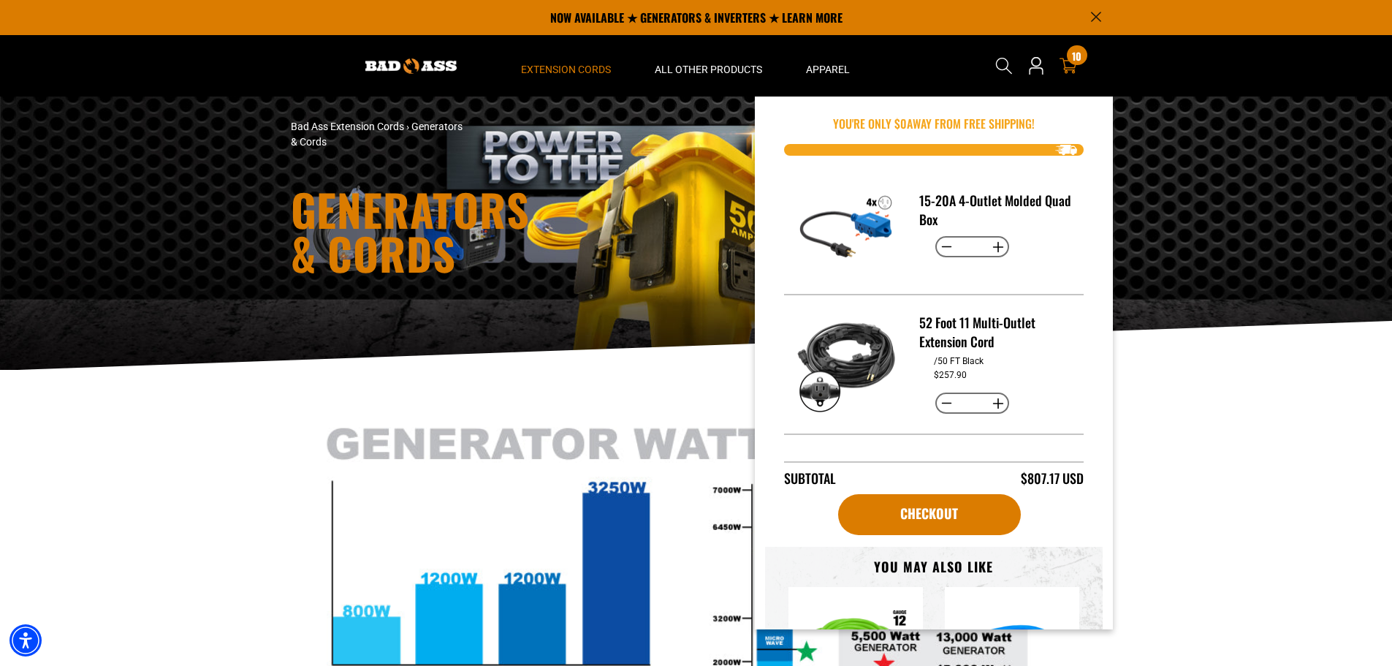
click at [1071, 66] on icon at bounding box center [1069, 66] width 18 height 18
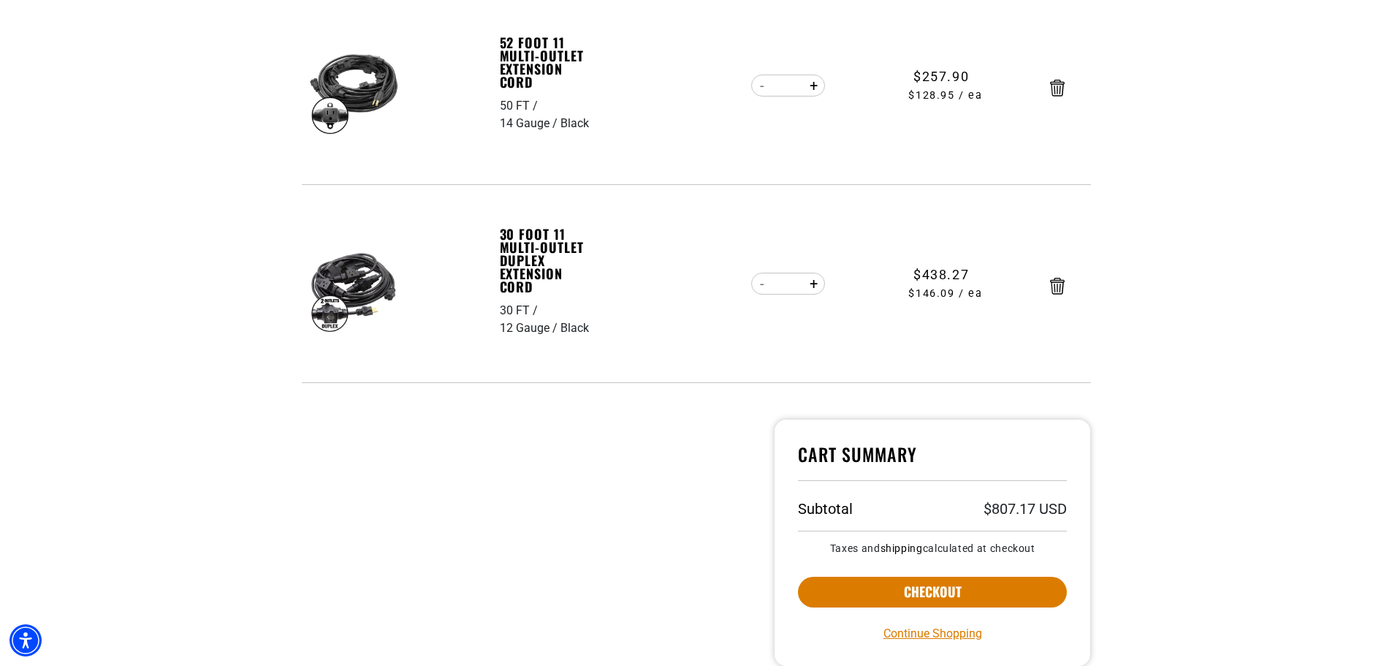
scroll to position [512, 0]
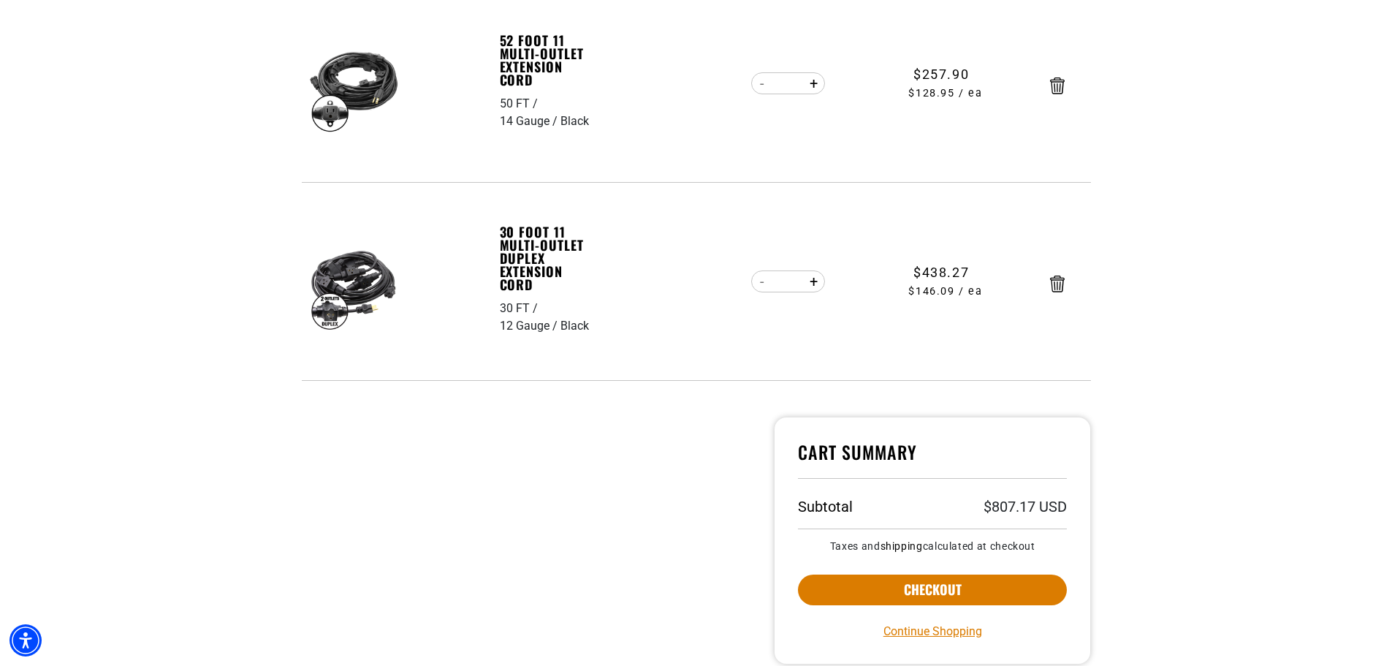
click at [937, 585] on button "Checkout" at bounding box center [933, 589] width 270 height 31
